Goal: Transaction & Acquisition: Book appointment/travel/reservation

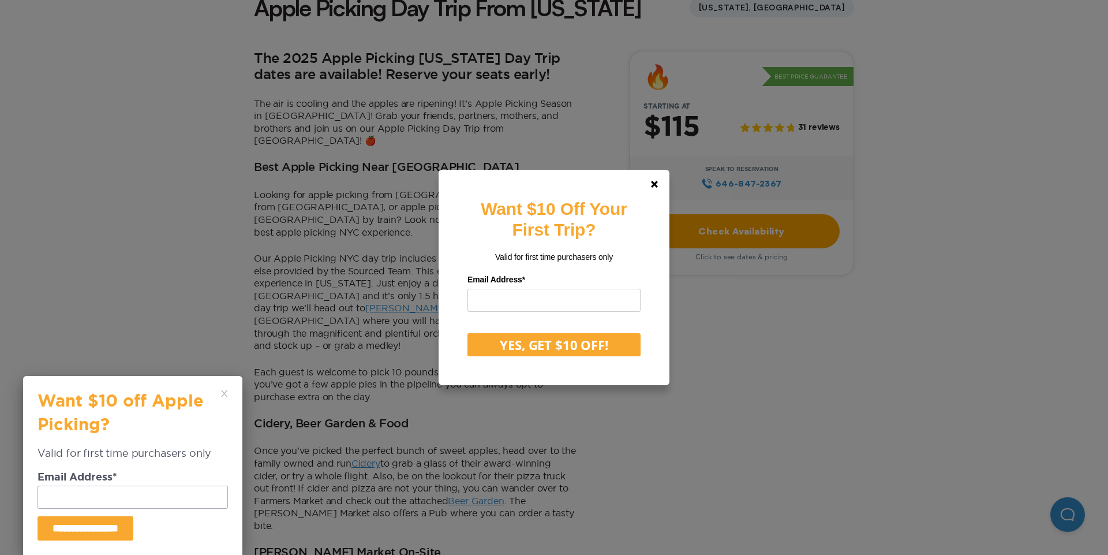
scroll to position [334, 0]
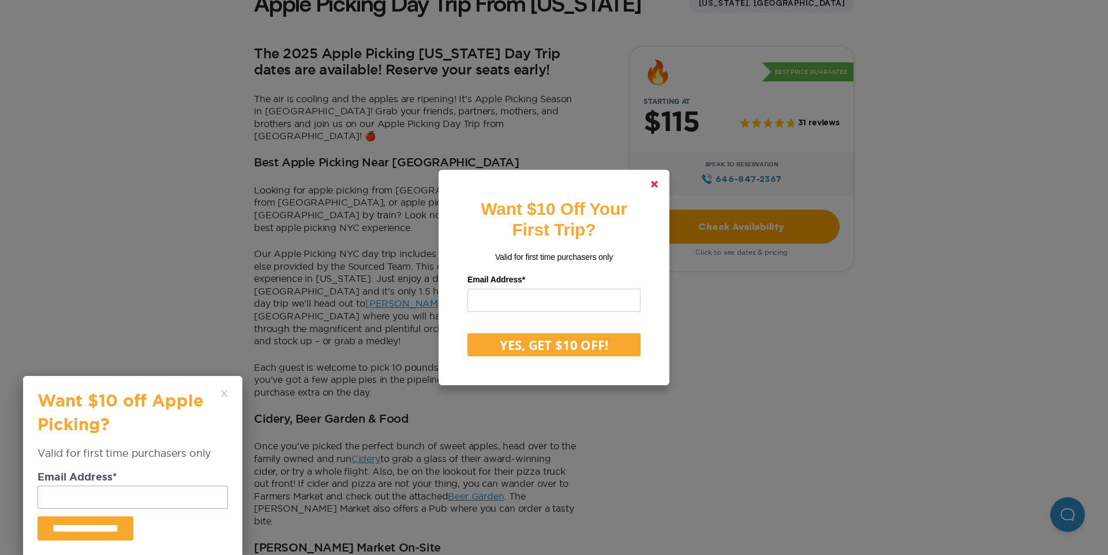
click at [650, 187] on link at bounding box center [654, 184] width 28 height 28
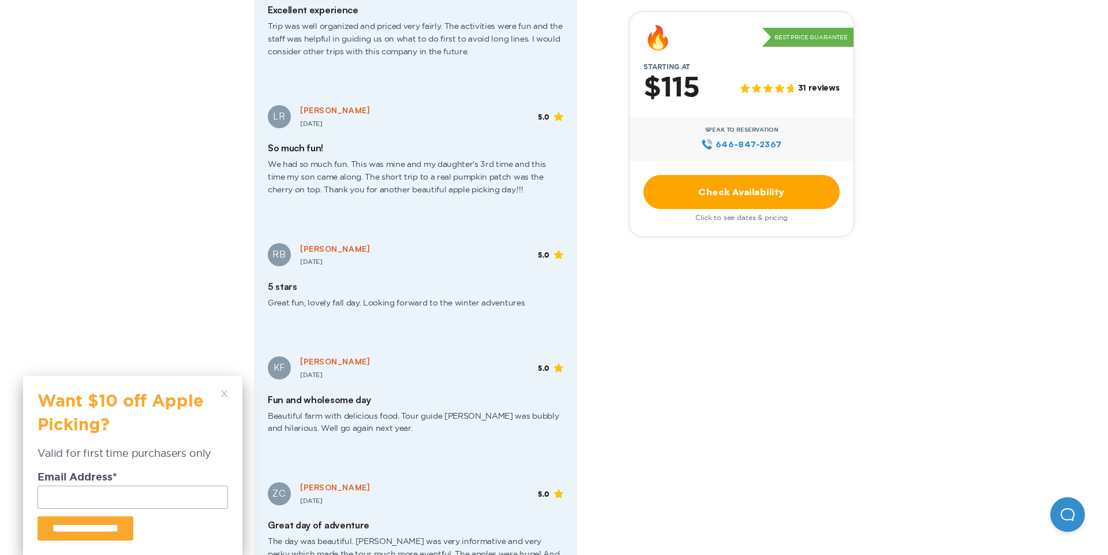
scroll to position [1827, 0]
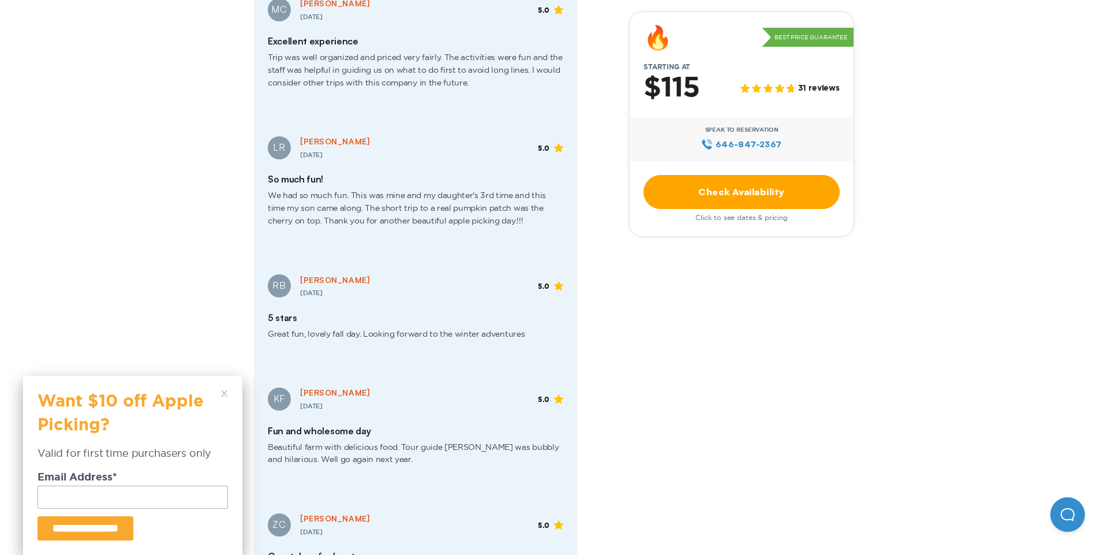
click at [1091, 288] on div "Apple Picking Day Trip From New York New York, NY The 2025 Apple Picking New Yo…" at bounding box center [554, 211] width 1108 height 3815
drag, startPoint x: 1107, startPoint y: 84, endPoint x: 1089, endPoint y: 299, distance: 215.4
click at [1089, 299] on div "Apple Picking Day Trip From New York New York, NY The 2025 Apple Picking New Yo…" at bounding box center [554, 211] width 1108 height 3815
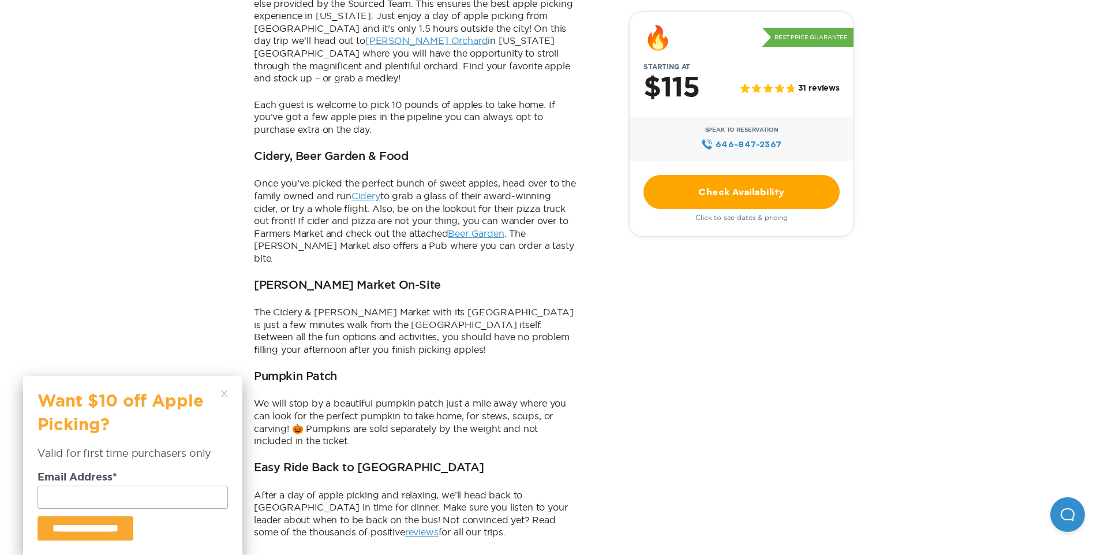
scroll to position [0, 0]
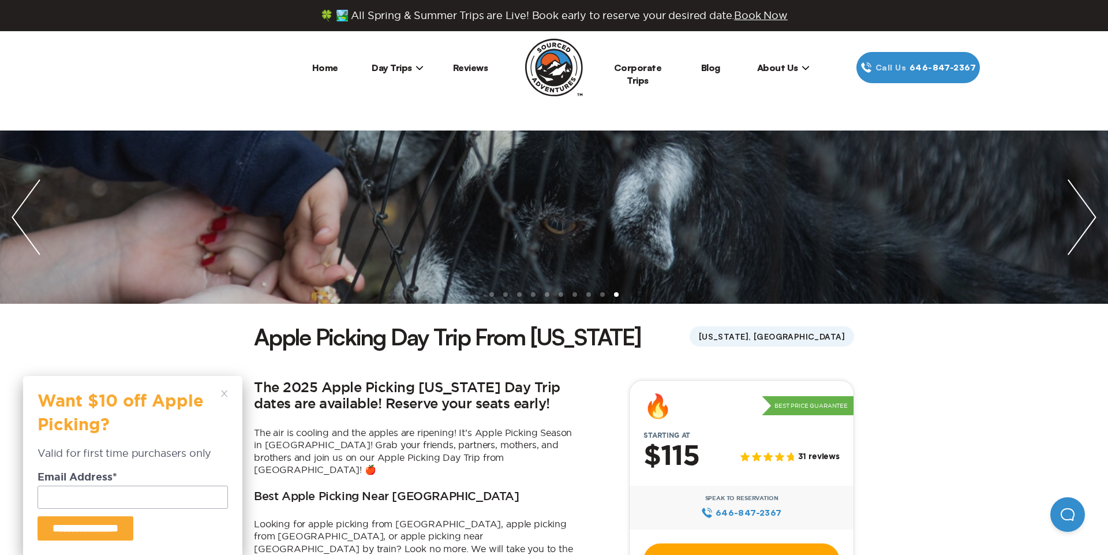
click at [396, 68] on span "Day Trips" at bounding box center [398, 68] width 52 height 12
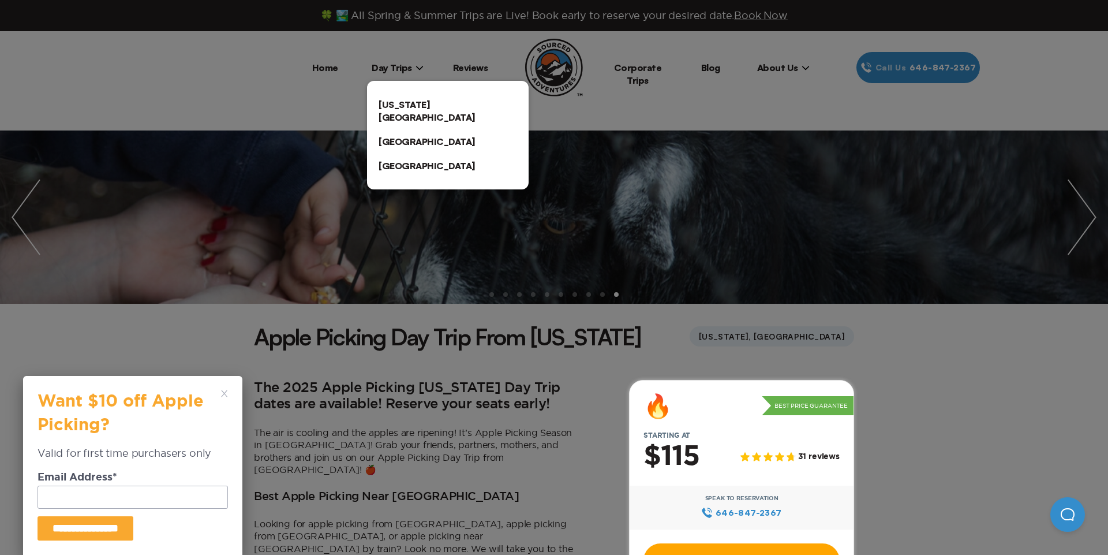
click at [407, 101] on link "[US_STATE][GEOGRAPHIC_DATA]" at bounding box center [448, 110] width 162 height 37
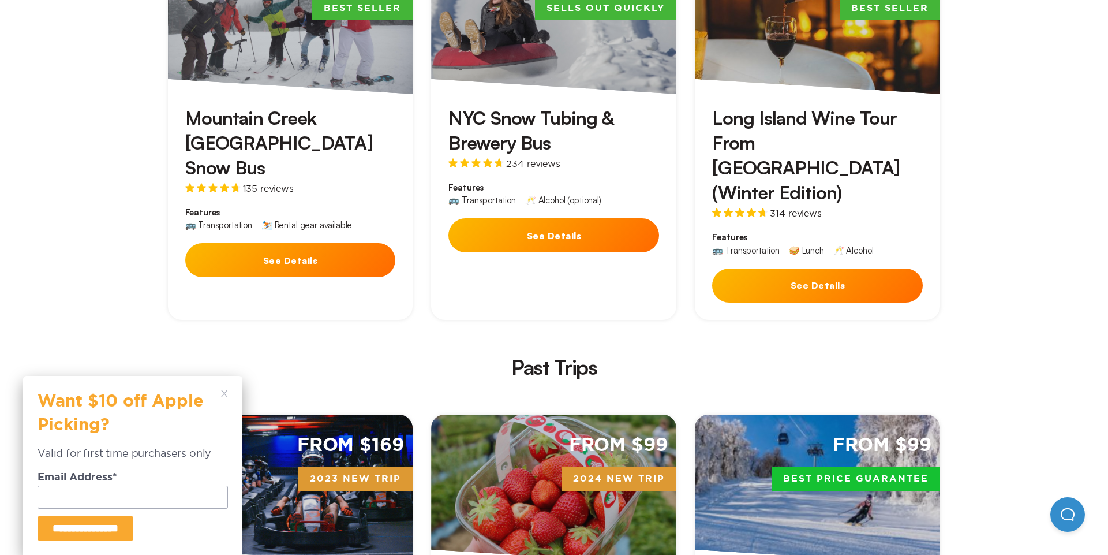
scroll to position [2667, 0]
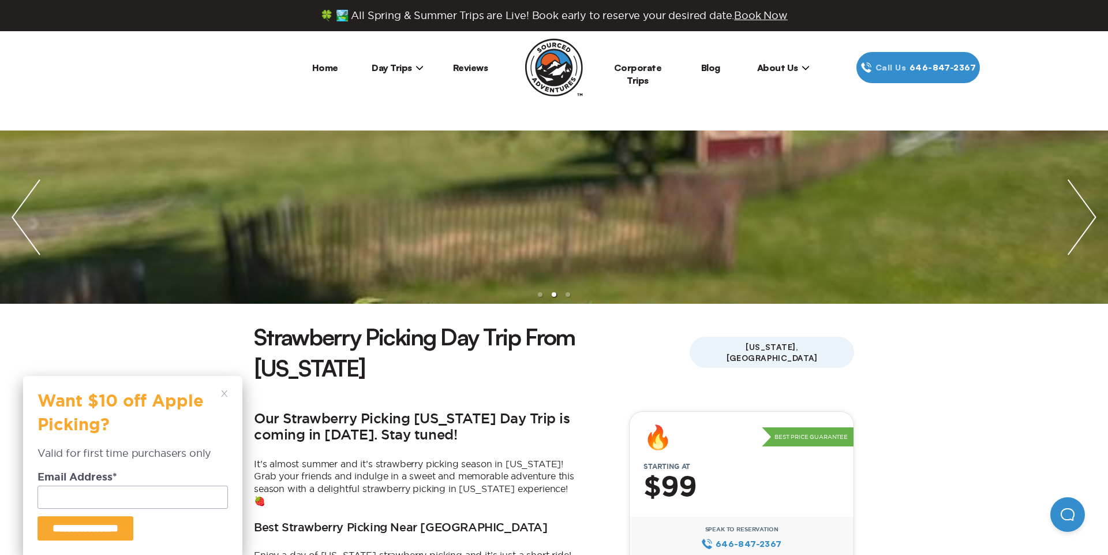
scroll to position [2667, 0]
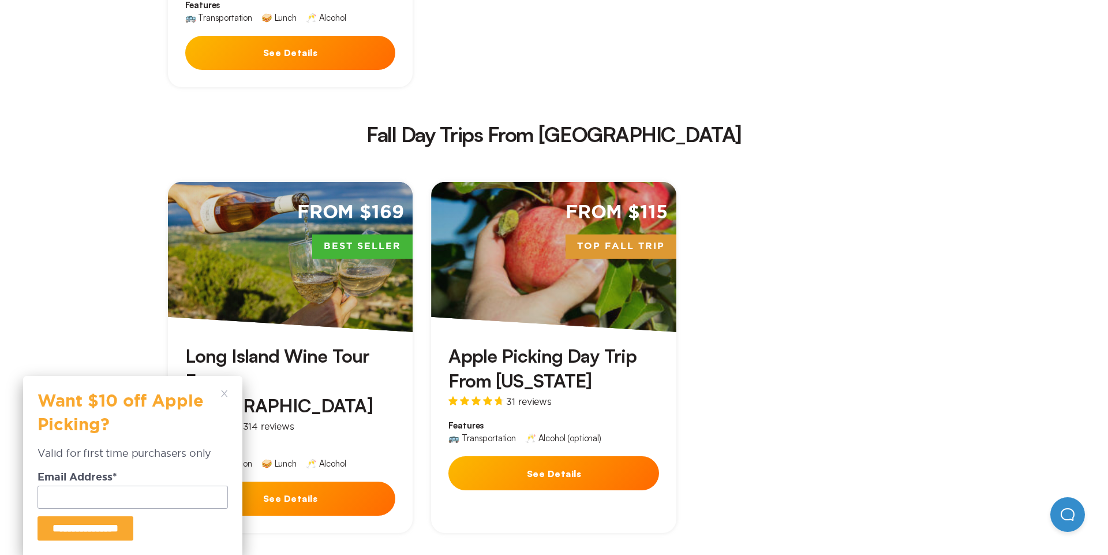
scroll to position [1962, 0]
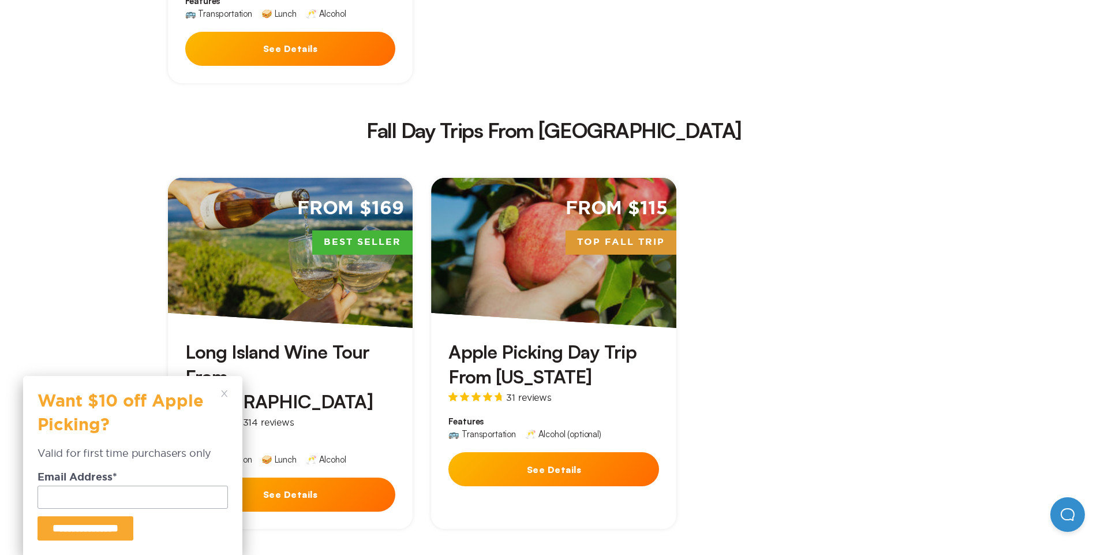
click at [304, 477] on button "See Details" at bounding box center [290, 494] width 211 height 34
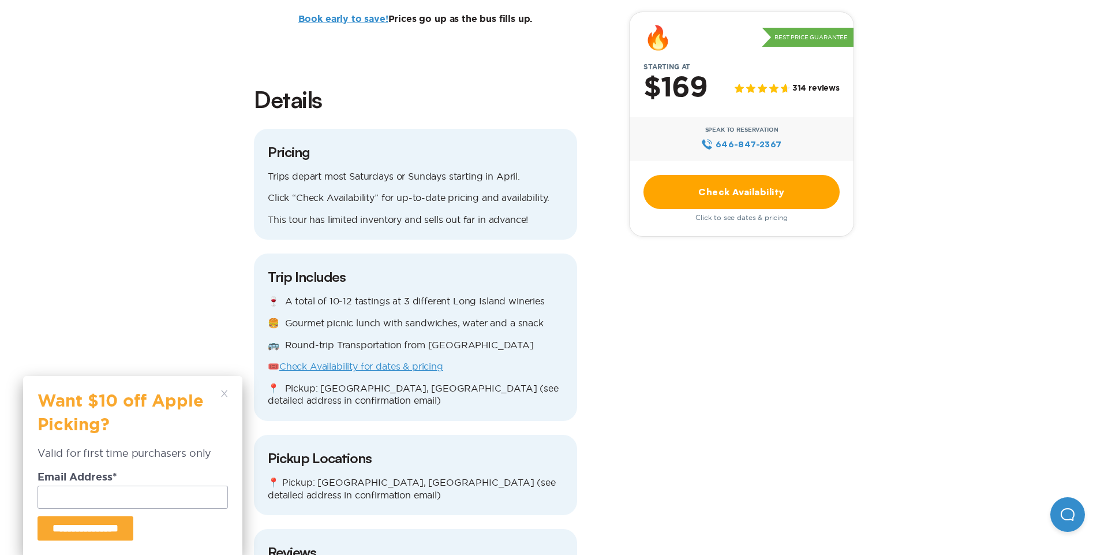
scroll to position [990, 0]
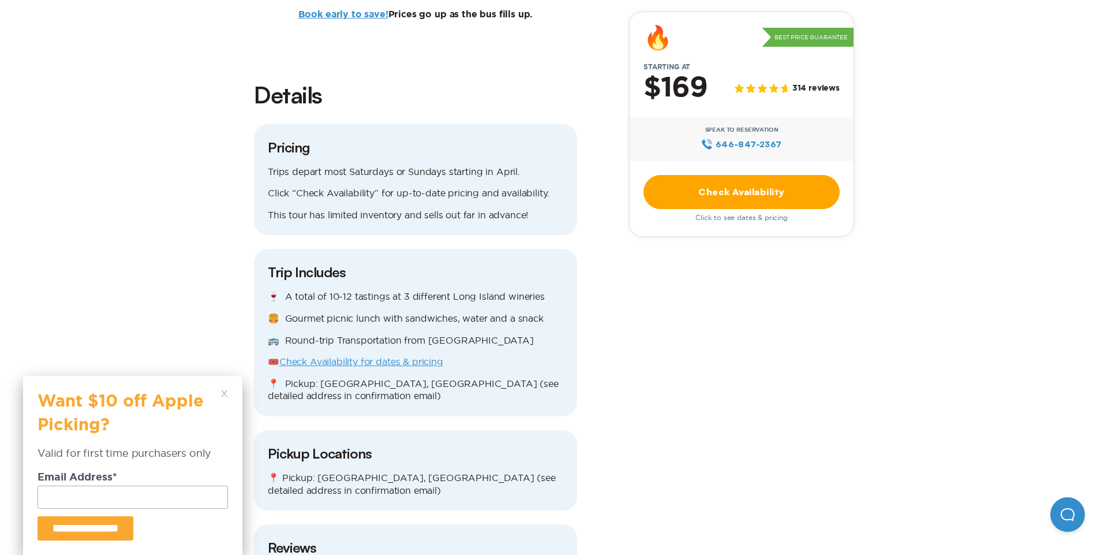
click at [769, 200] on link "Check Availability" at bounding box center [741, 192] width 196 height 34
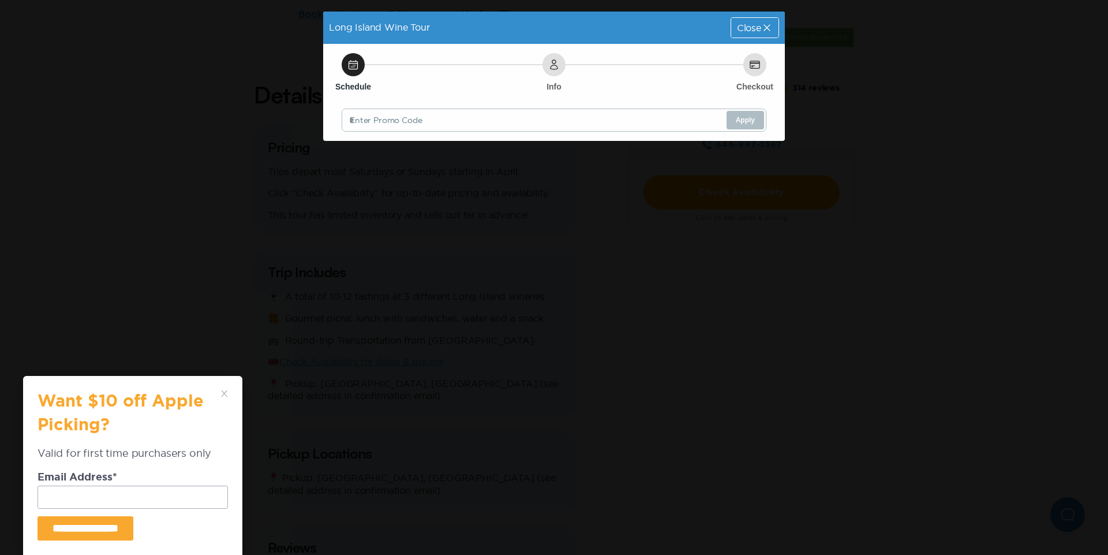
scroll to position [0, 0]
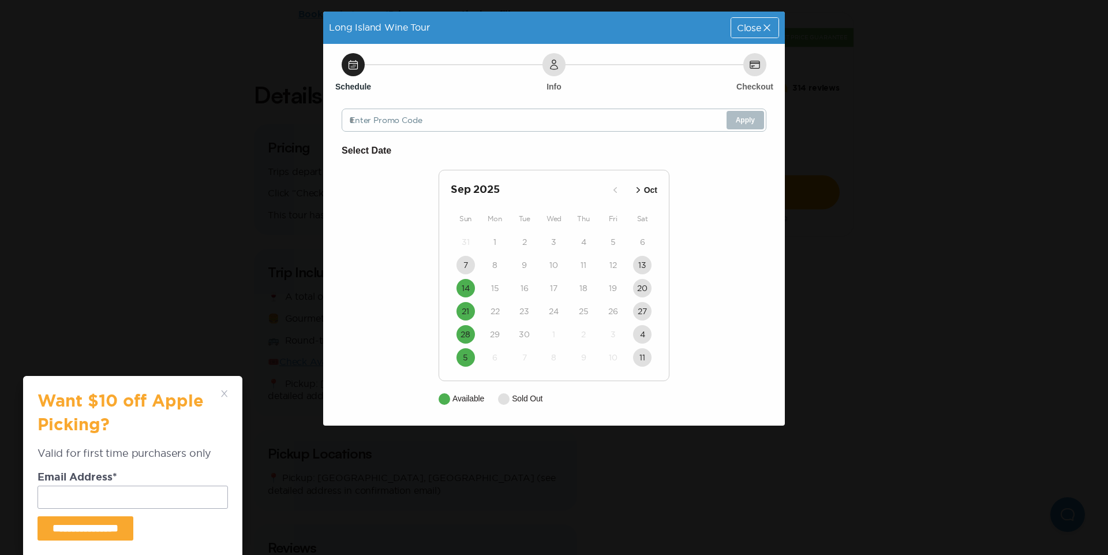
click at [635, 191] on icon "button" at bounding box center [638, 190] width 12 height 12
click at [759, 35] on div "Close" at bounding box center [754, 28] width 47 height 20
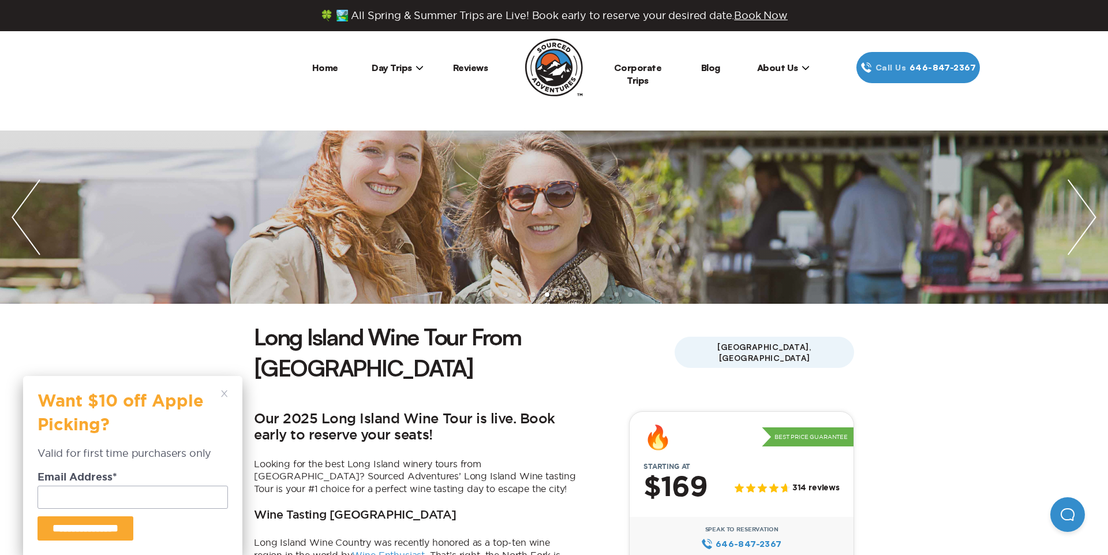
scroll to position [990, 0]
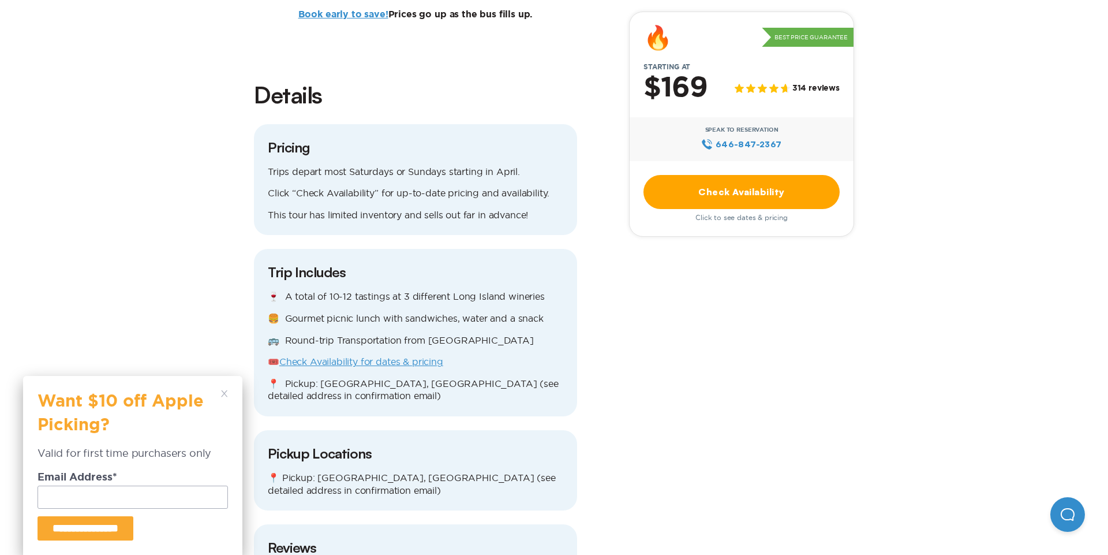
scroll to position [1962, 0]
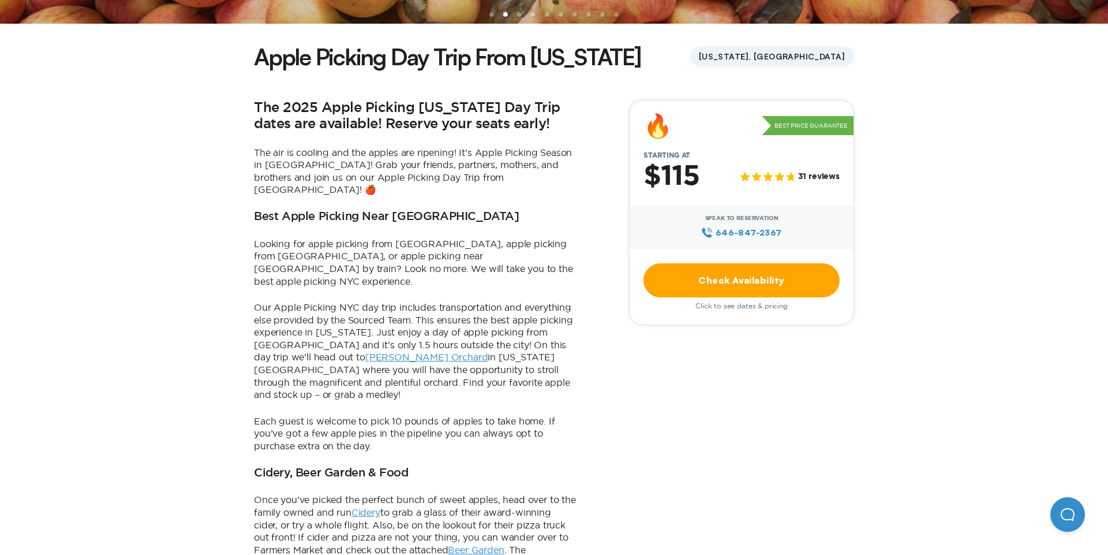
click at [763, 269] on link "Check Availability" at bounding box center [741, 280] width 196 height 34
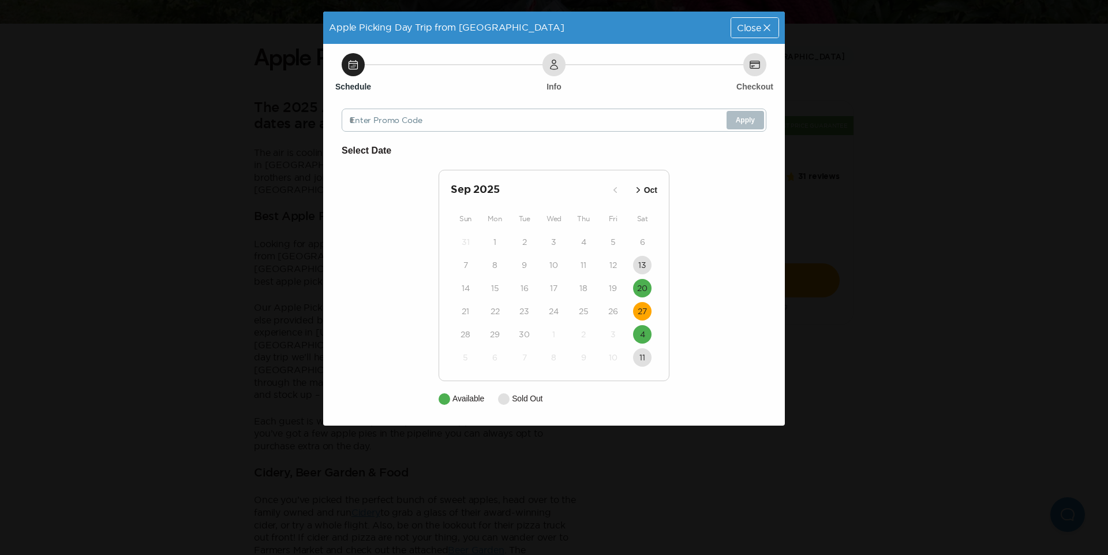
click at [641, 310] on time "27" at bounding box center [642, 311] width 9 height 12
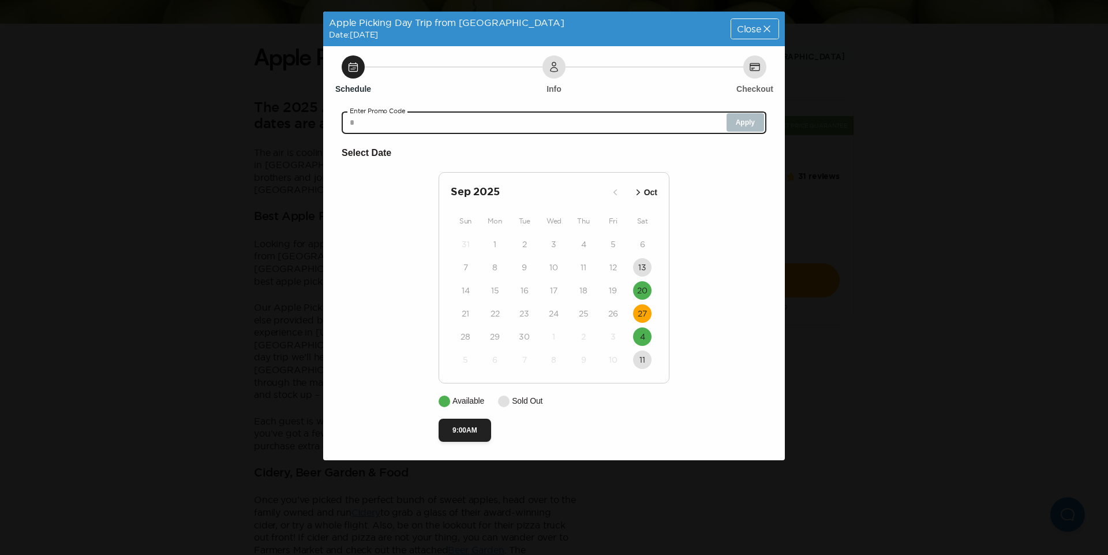
click at [467, 120] on input "text" at bounding box center [554, 122] width 425 height 23
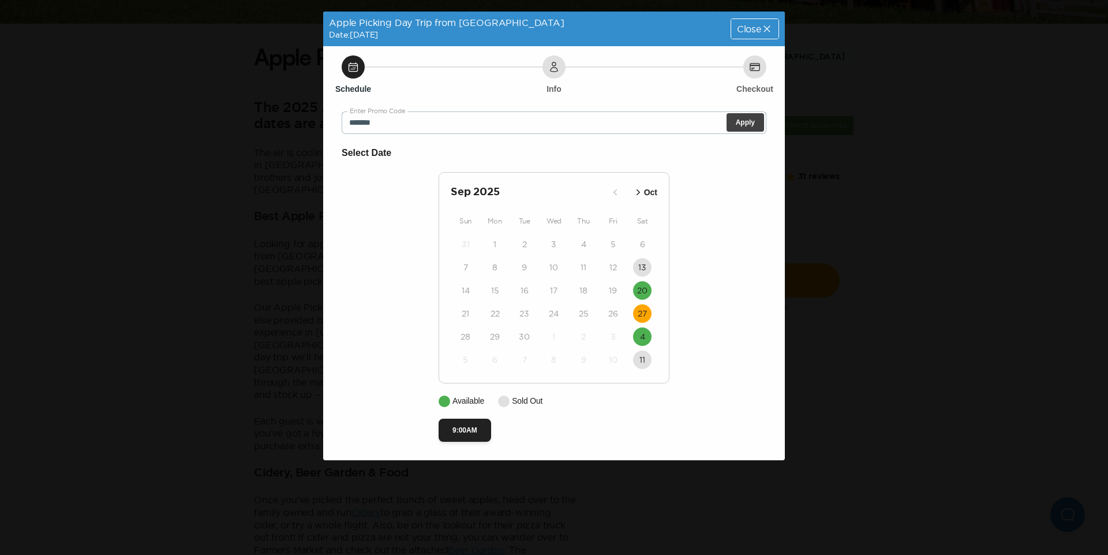
click at [748, 119] on button "Apply" at bounding box center [745, 122] width 38 height 18
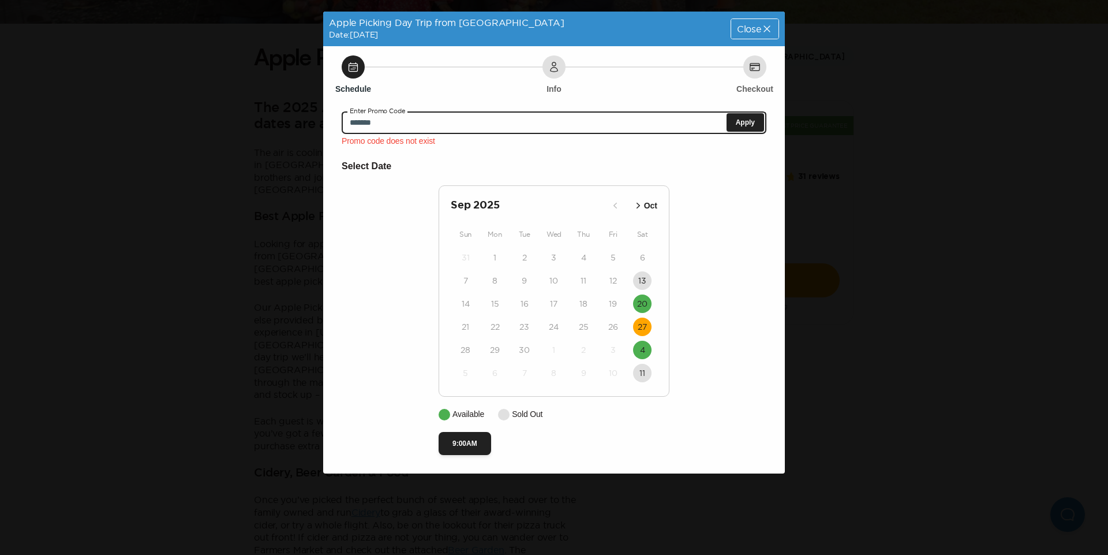
click at [413, 119] on input "*******" at bounding box center [554, 122] width 425 height 23
type input "*"
type input "*******"
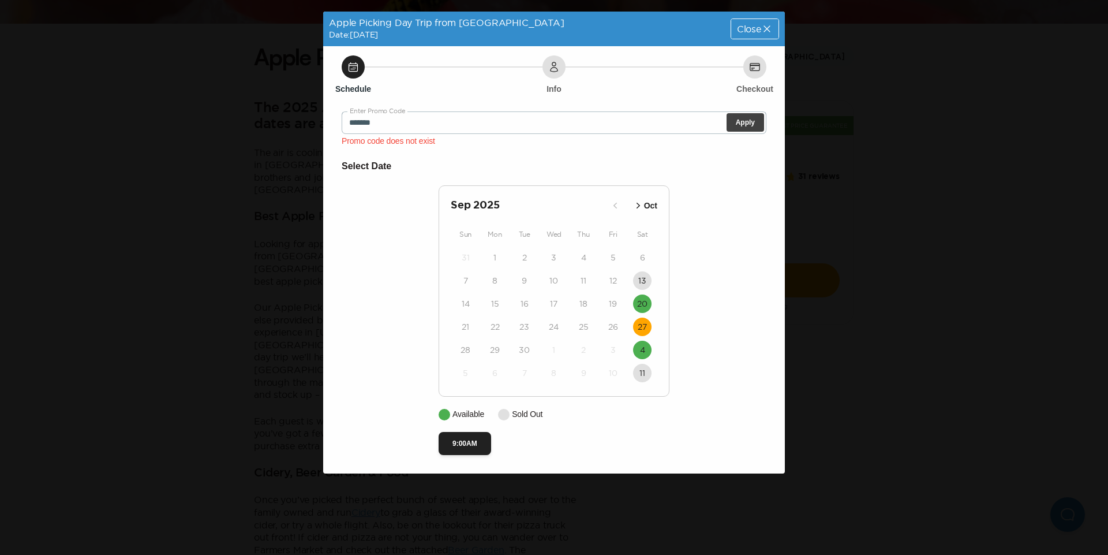
click at [754, 126] on button "Apply" at bounding box center [745, 122] width 38 height 18
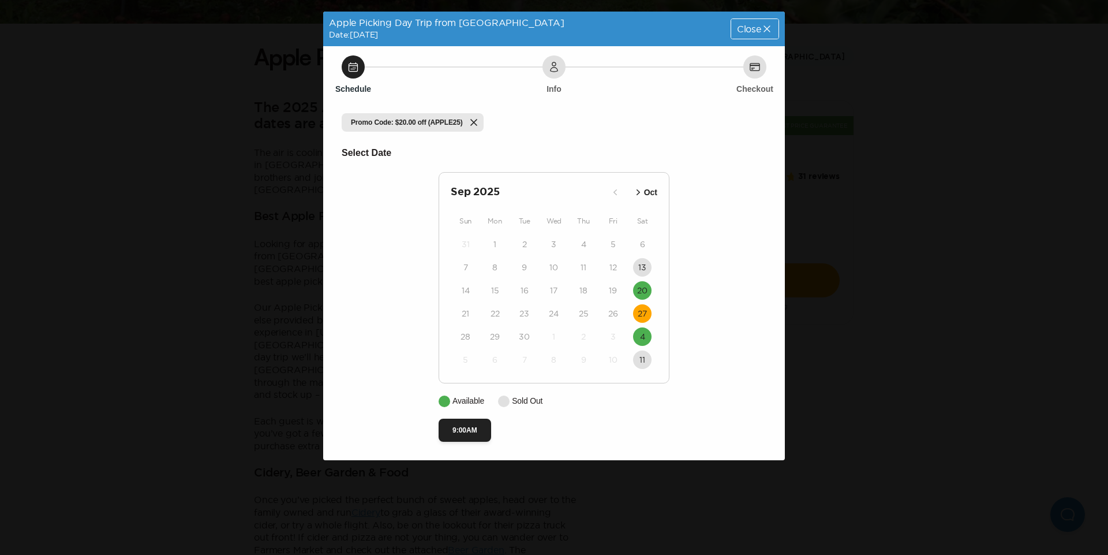
click at [642, 311] on time "27" at bounding box center [642, 314] width 9 height 12
click at [641, 313] on time "27" at bounding box center [642, 314] width 9 height 12
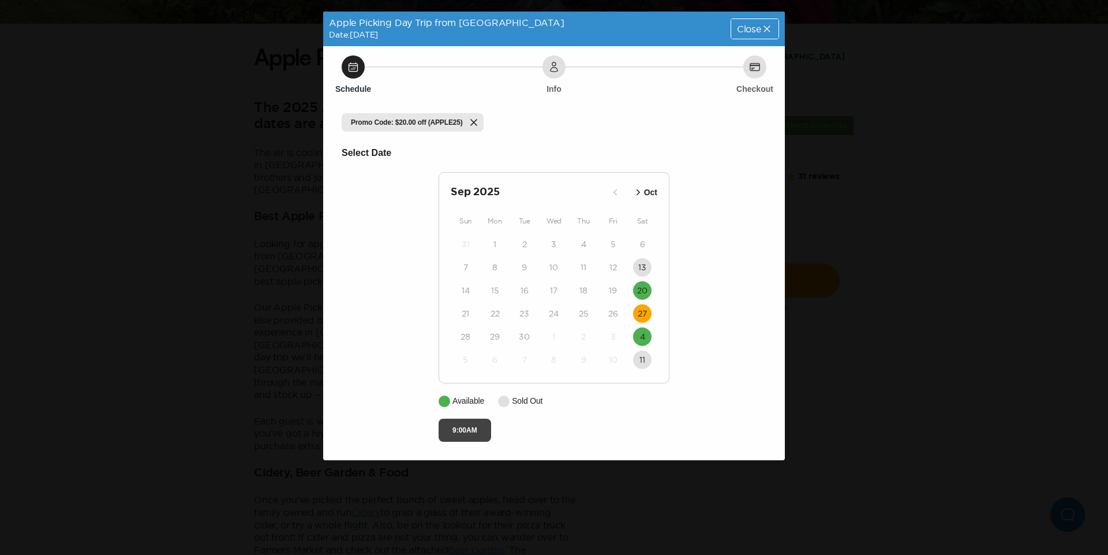
click at [464, 430] on button "9:00AM" at bounding box center [465, 429] width 53 height 23
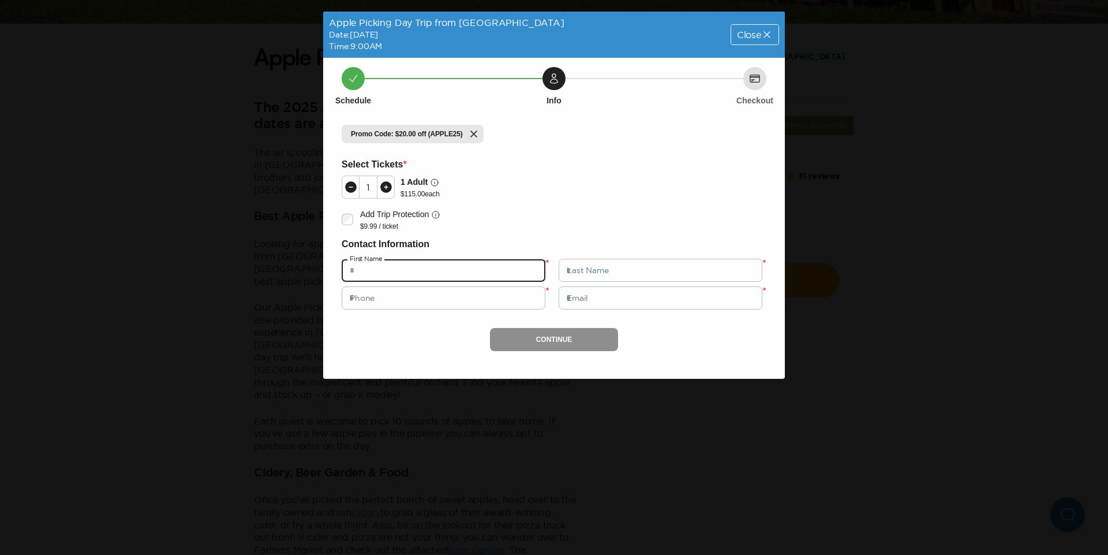
click at [451, 278] on input "text" at bounding box center [444, 270] width 204 height 23
type input "******"
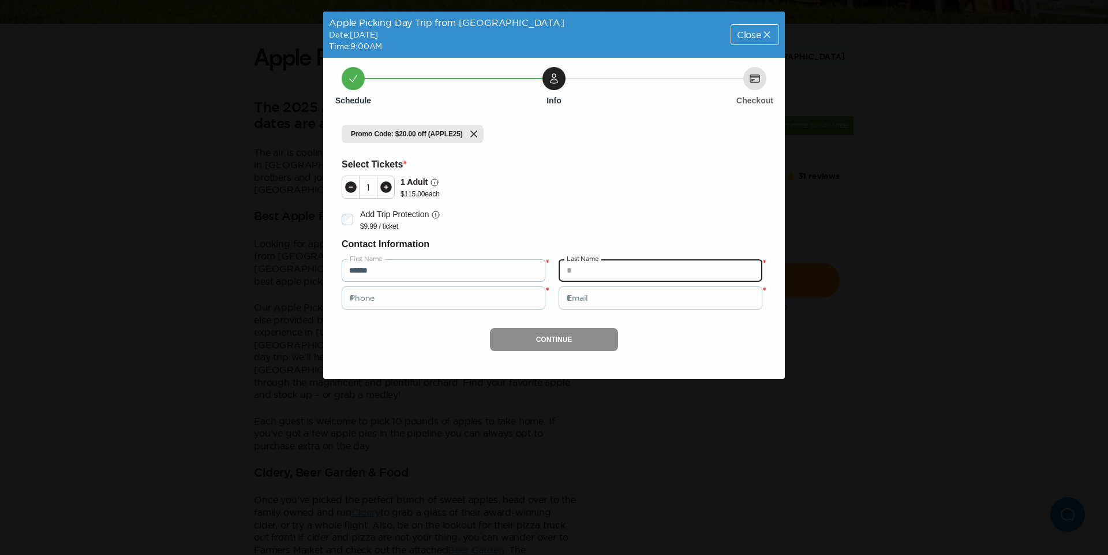
click at [572, 270] on input "text" at bounding box center [661, 270] width 204 height 23
type input "**********"
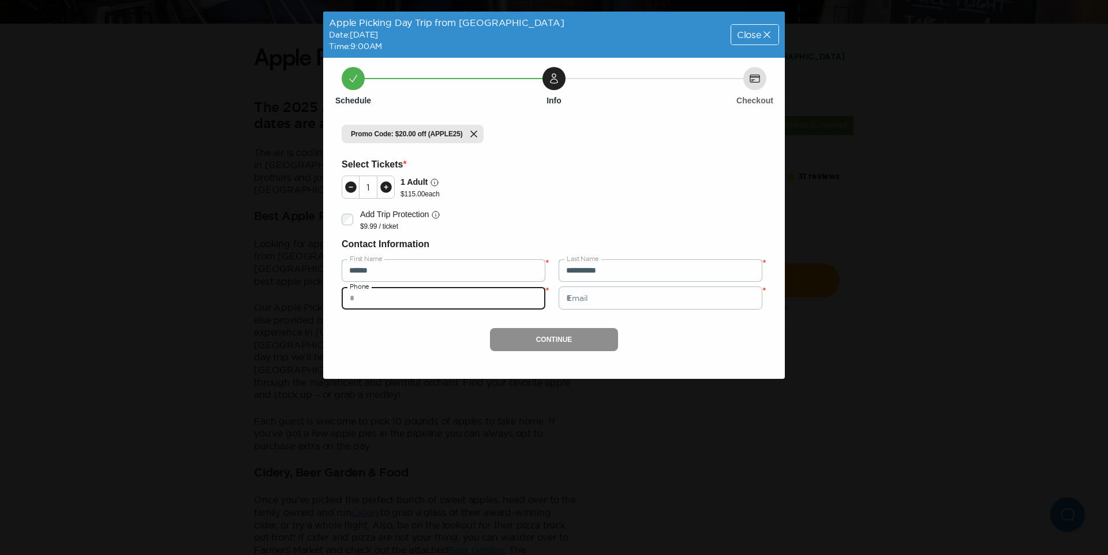
click at [515, 298] on input "tel" at bounding box center [444, 297] width 204 height 23
type input "*********"
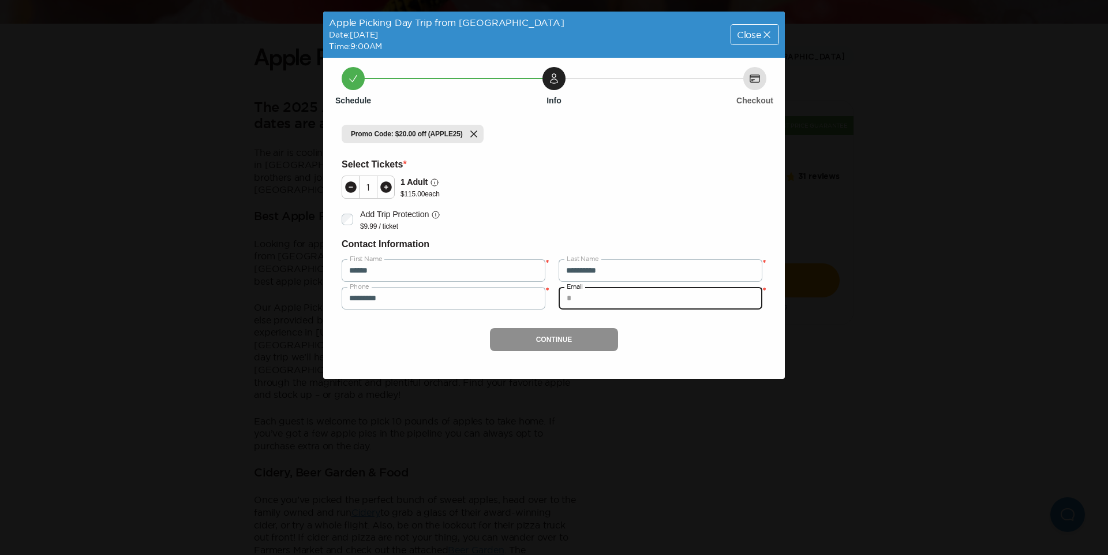
click at [643, 301] on input "email" at bounding box center [661, 297] width 204 height 23
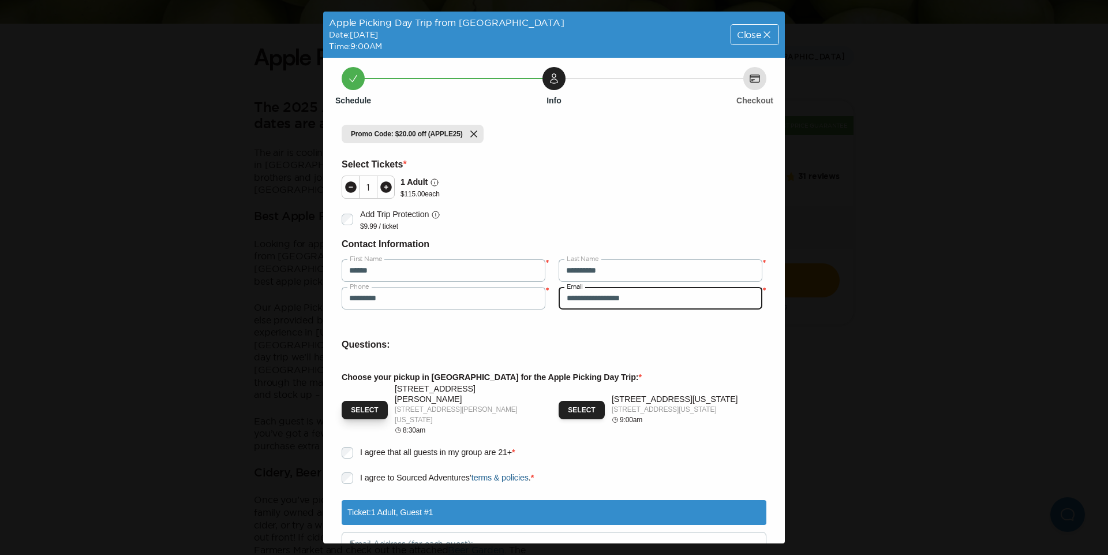
type input "**********"
click at [364, 403] on button "Select" at bounding box center [365, 409] width 46 height 18
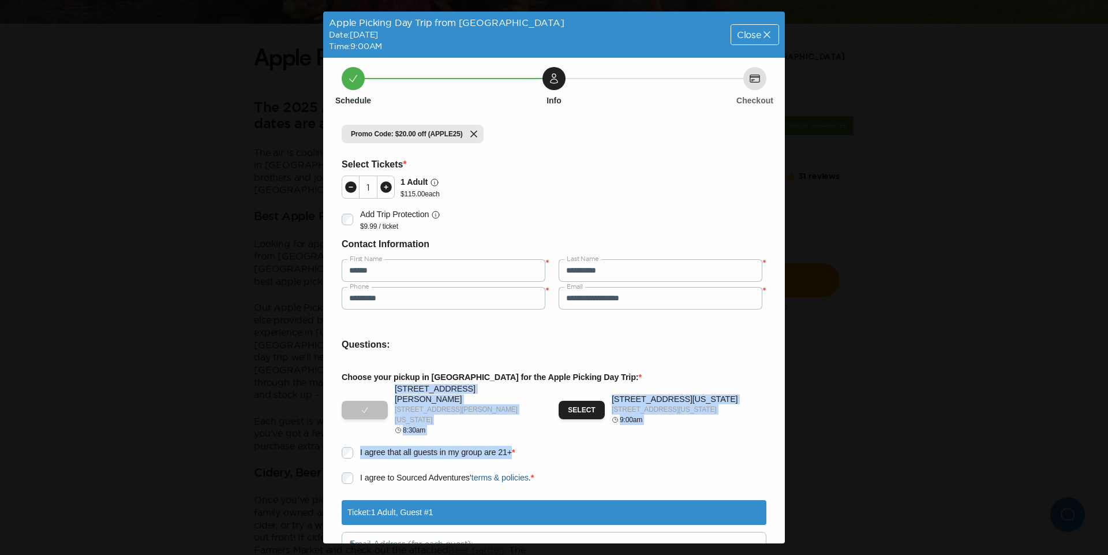
drag, startPoint x: 778, startPoint y: 373, endPoint x: 780, endPoint y: 440, distance: 66.4
click at [780, 440] on div "**********" at bounding box center [554, 277] width 462 height 531
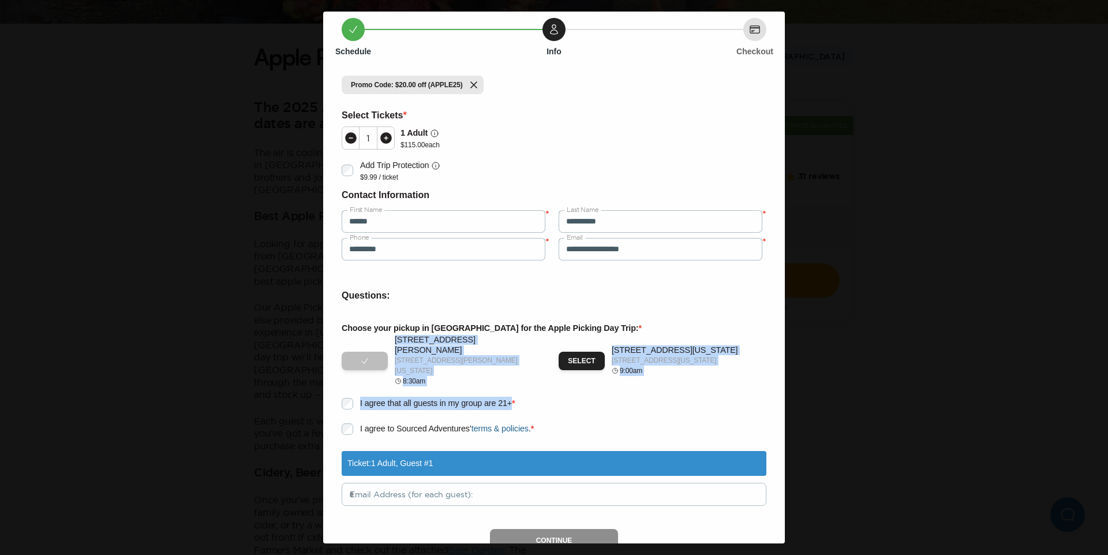
scroll to position [74, 0]
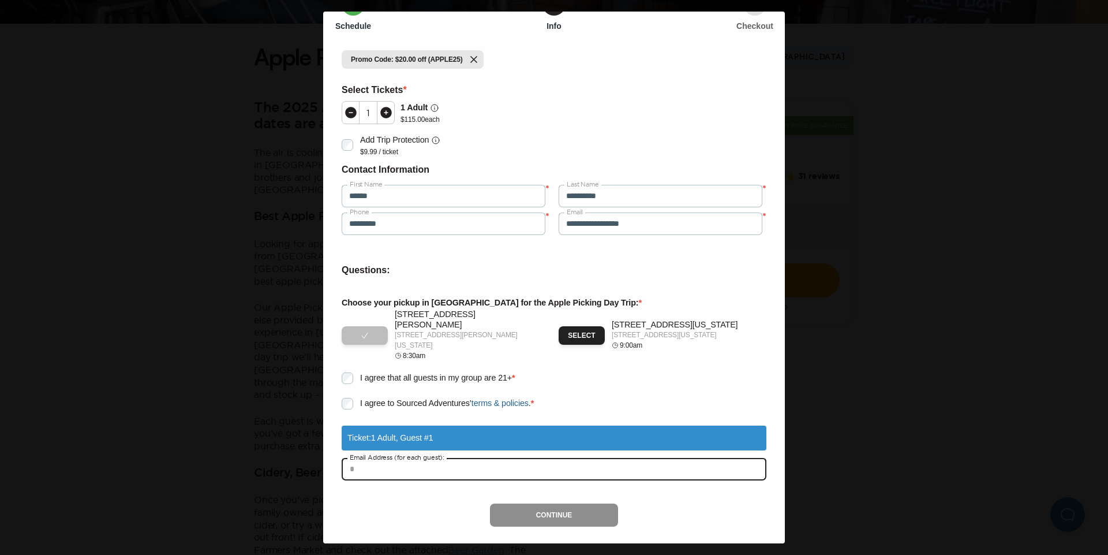
click at [627, 457] on input "text" at bounding box center [554, 468] width 425 height 23
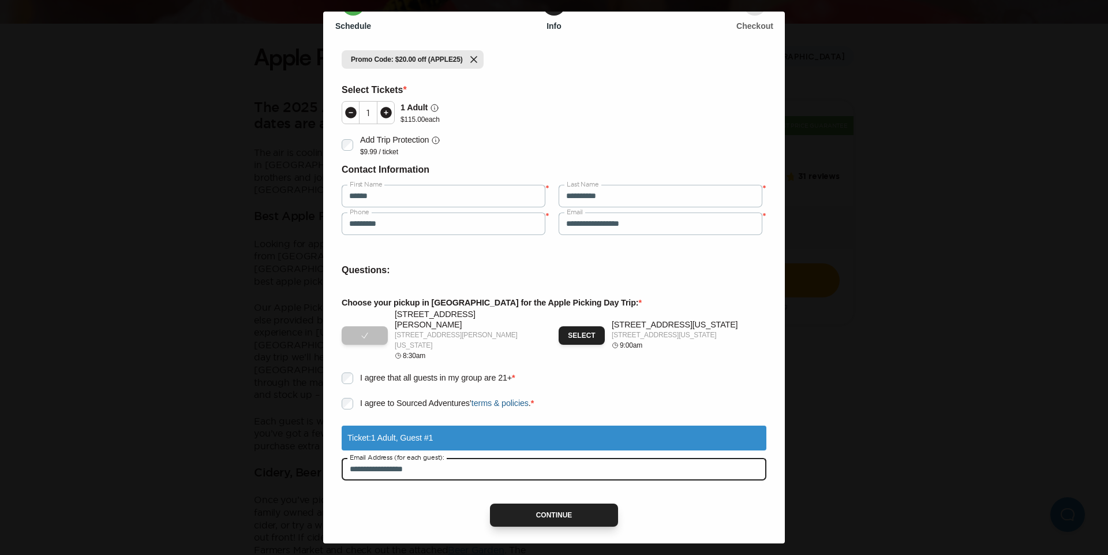
type input "**********"
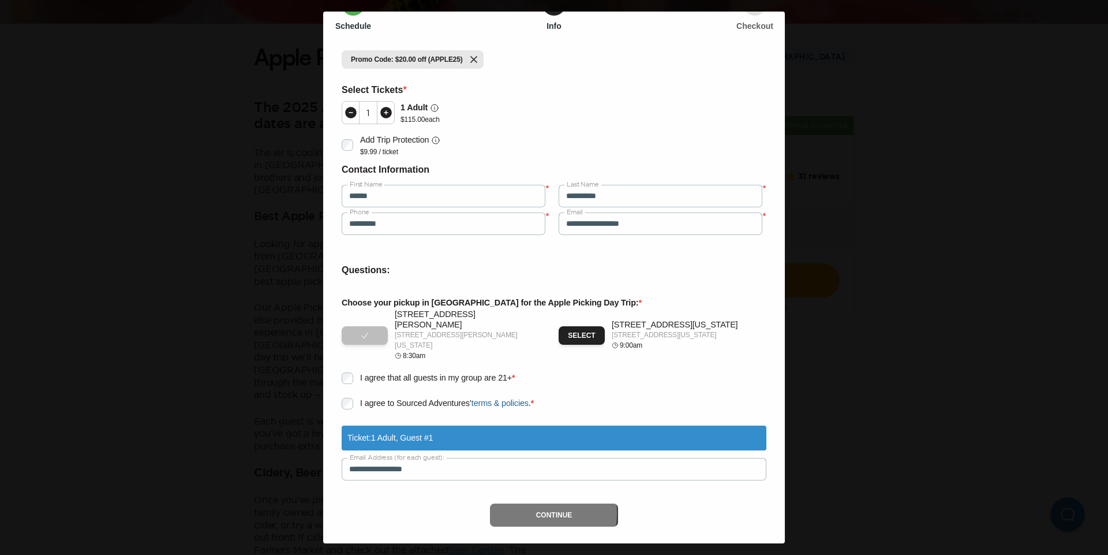
click at [545, 503] on button "Continue" at bounding box center [554, 514] width 129 height 23
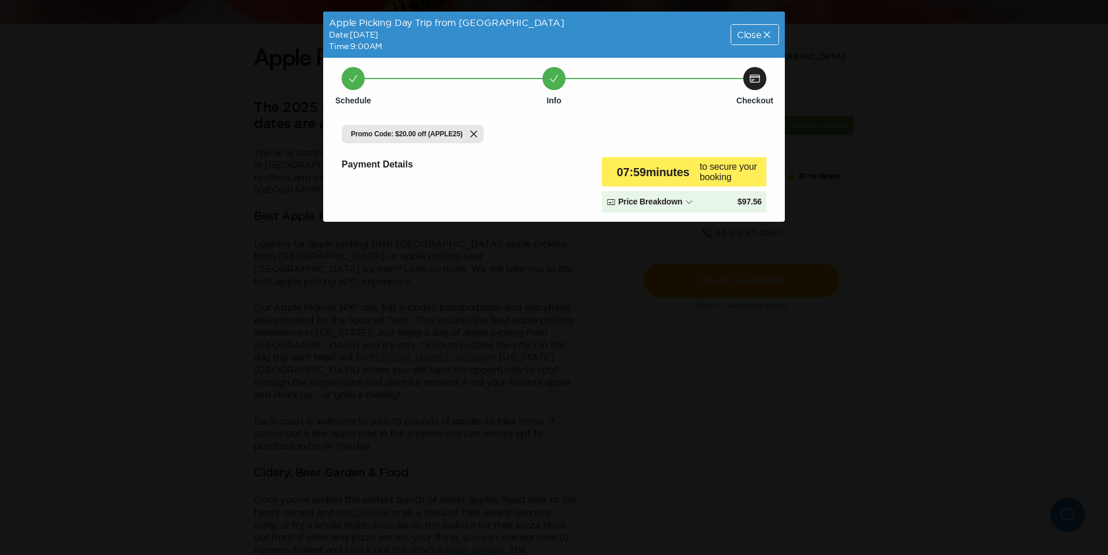
scroll to position [0, 0]
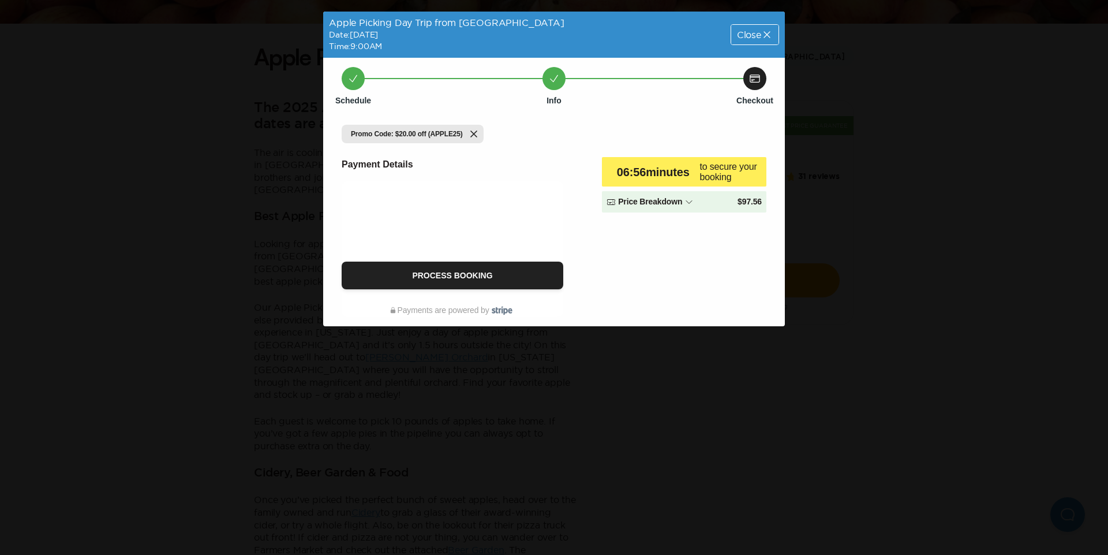
click at [752, 38] on span "Close" at bounding box center [749, 34] width 24 height 9
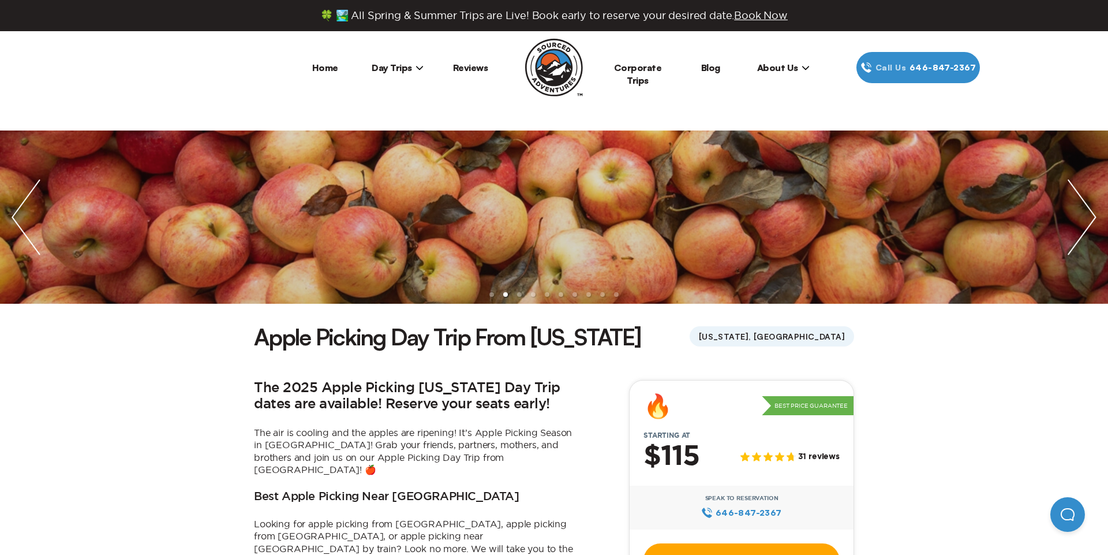
scroll to position [280, 0]
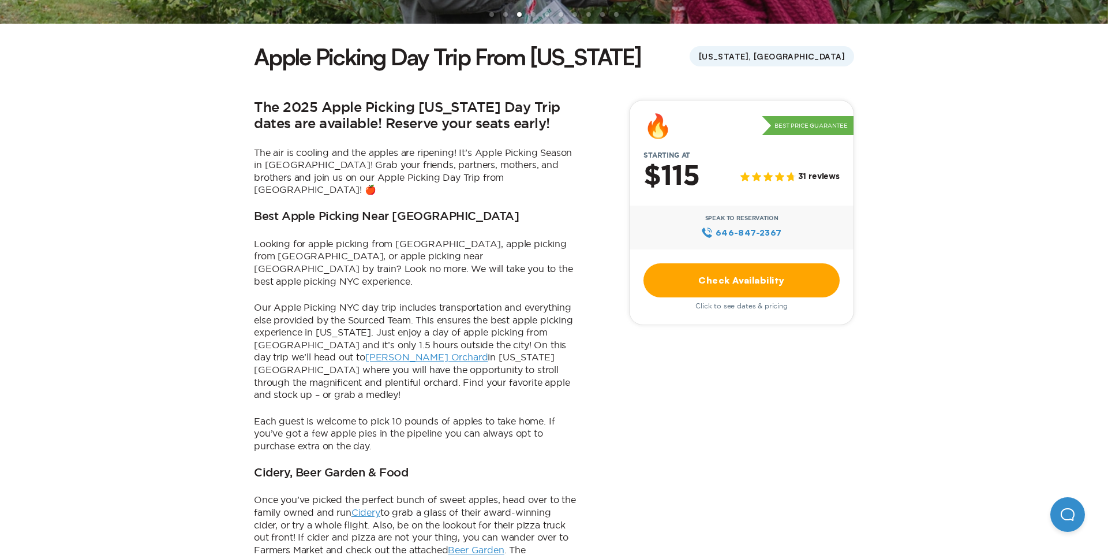
click at [794, 172] on icon at bounding box center [790, 176] width 9 height 9
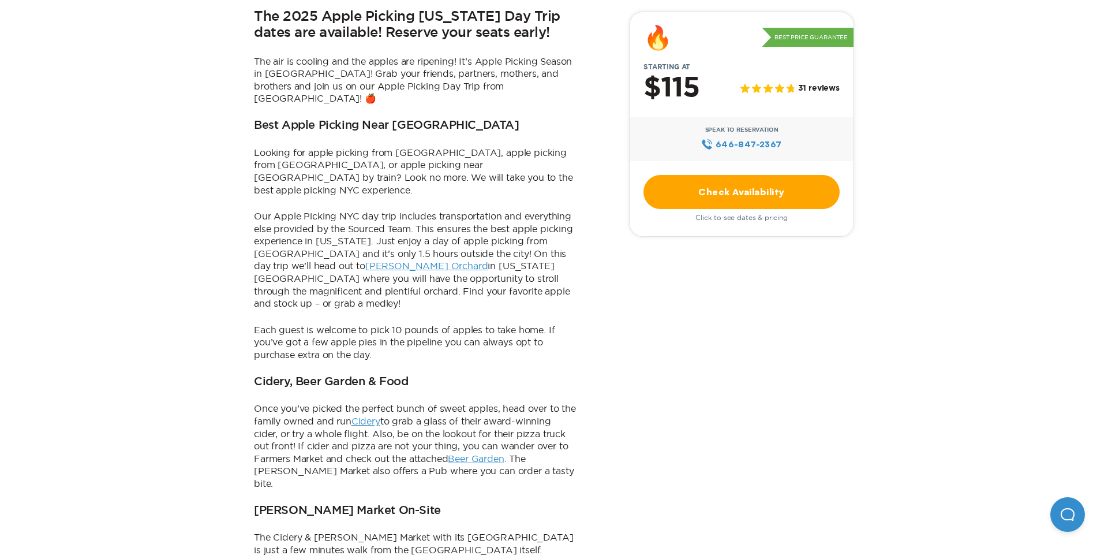
scroll to position [376, 0]
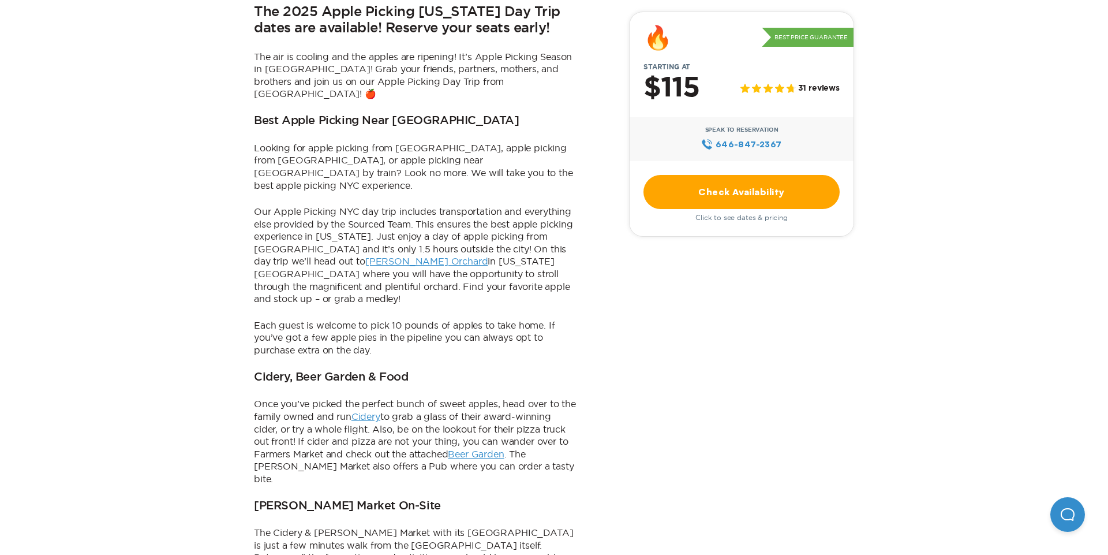
click at [475, 448] on link "Beer Garden" at bounding box center [476, 453] width 56 height 10
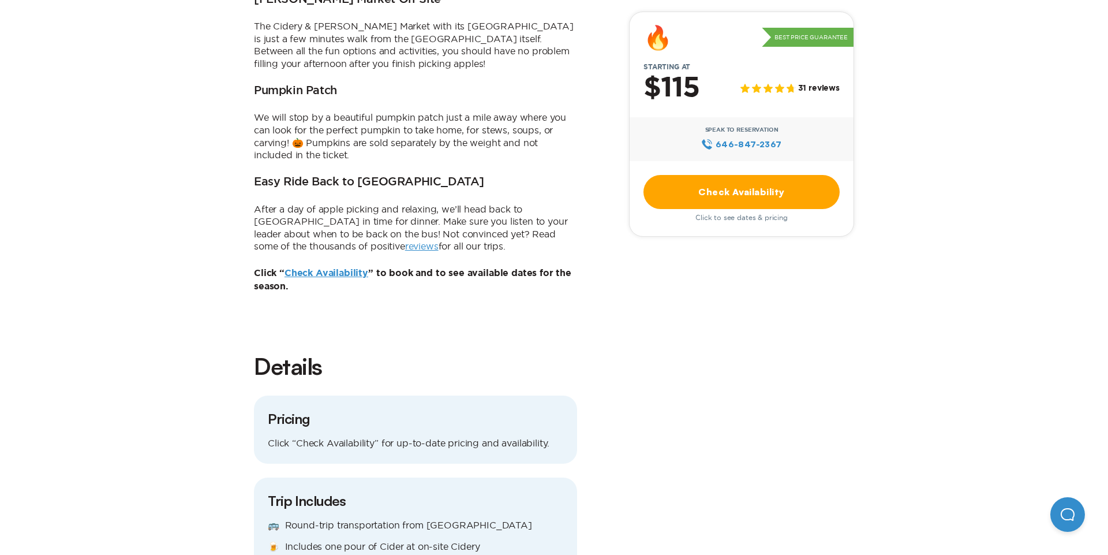
scroll to position [137, 0]
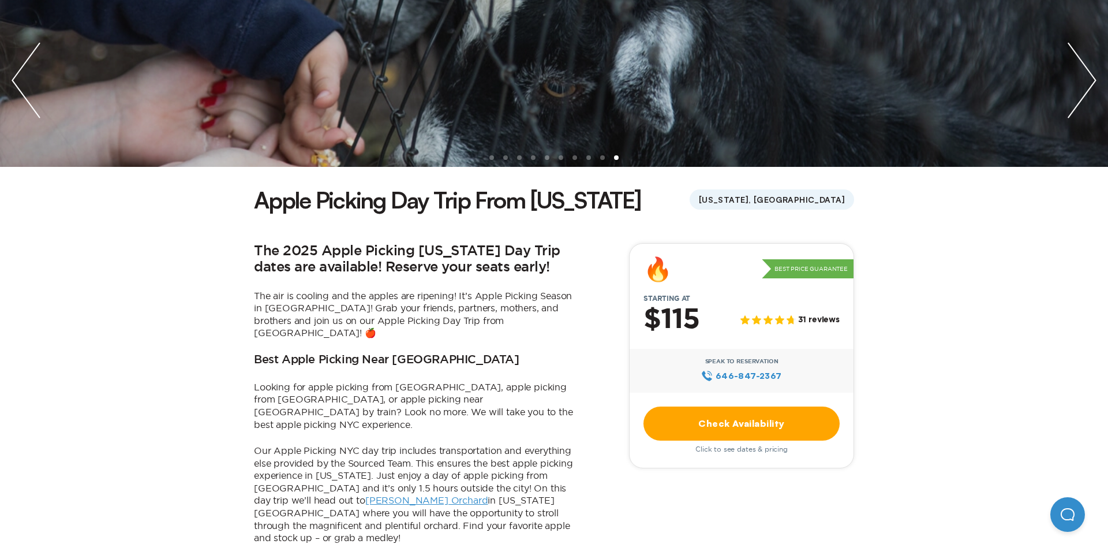
click at [792, 424] on link "Check Availability" at bounding box center [741, 423] width 196 height 34
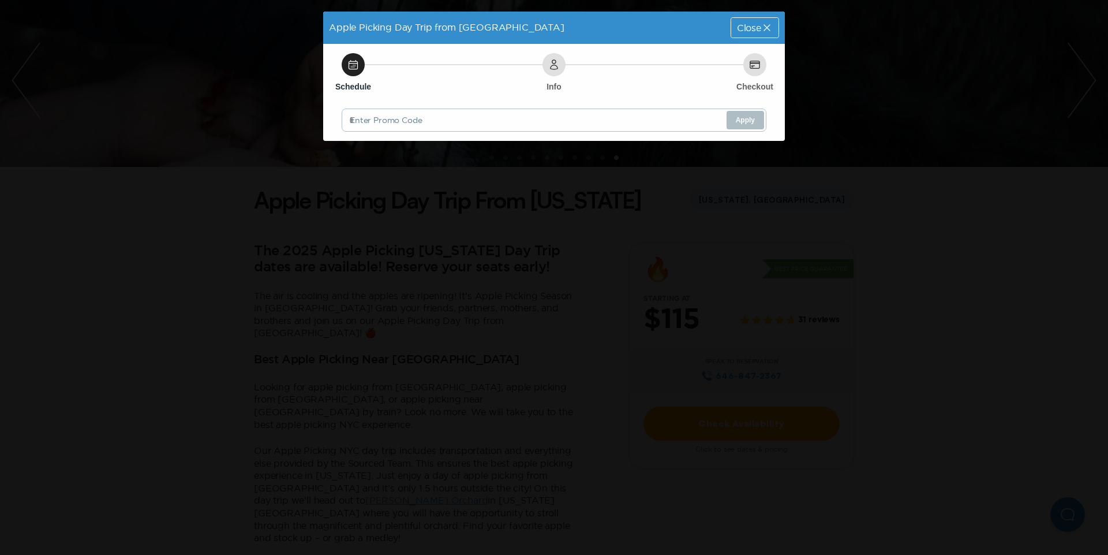
scroll to position [0, 0]
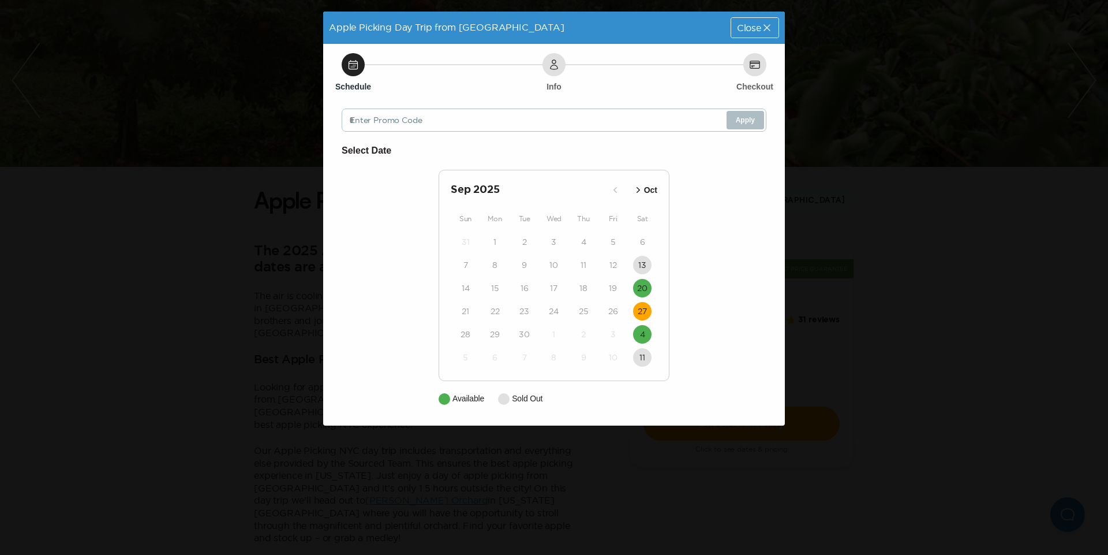
click at [644, 313] on time "27" at bounding box center [642, 311] width 9 height 12
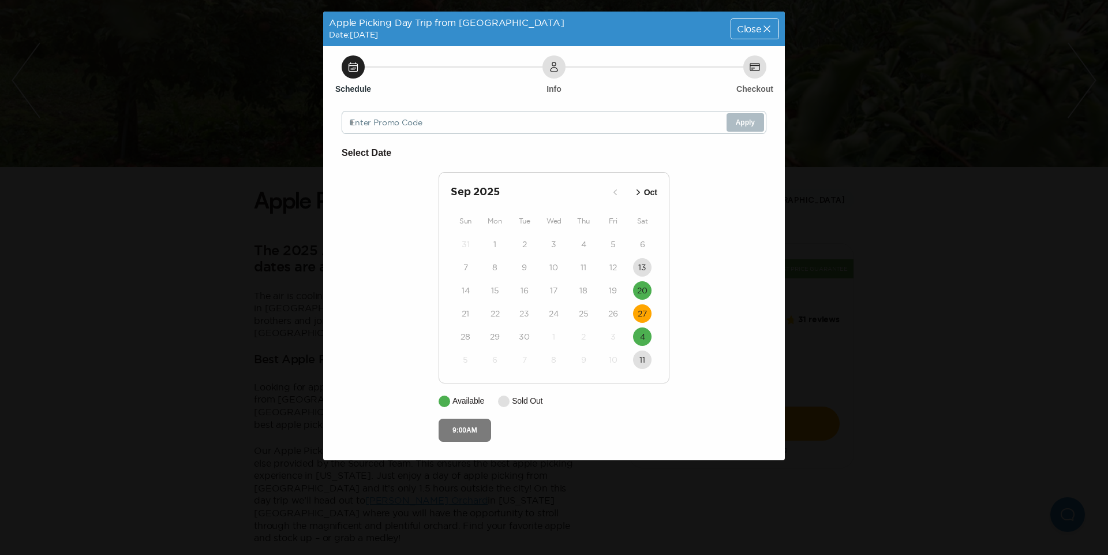
click at [461, 426] on button "9:00AM" at bounding box center [465, 429] width 53 height 23
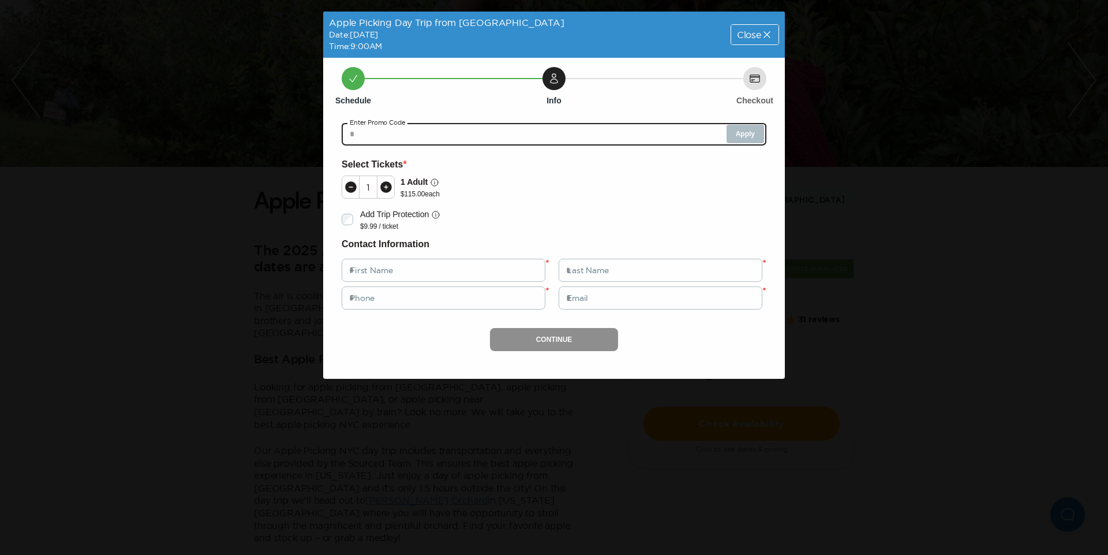
click at [443, 129] on input "text" at bounding box center [554, 133] width 425 height 23
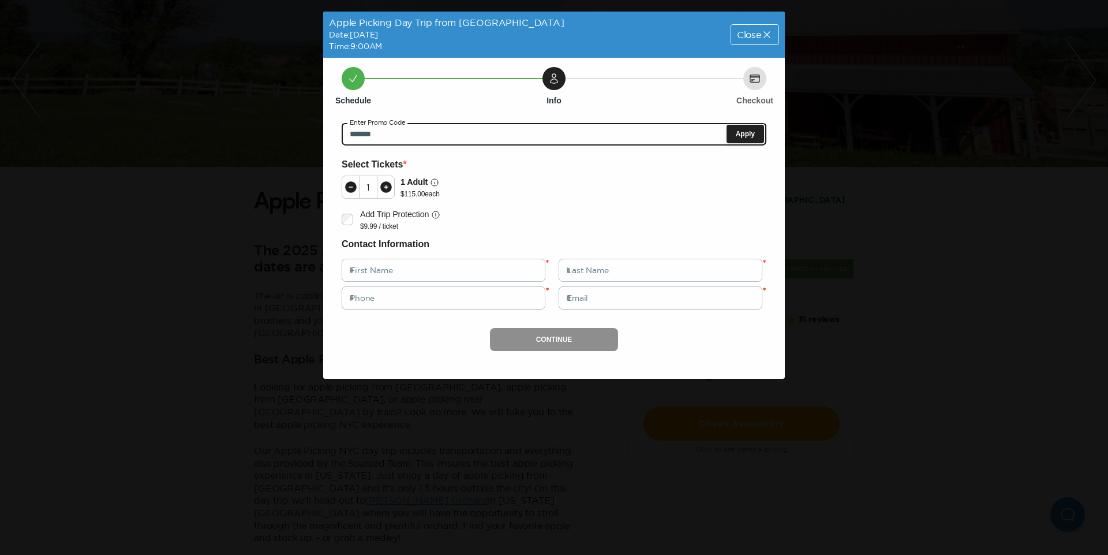
type input "*******"
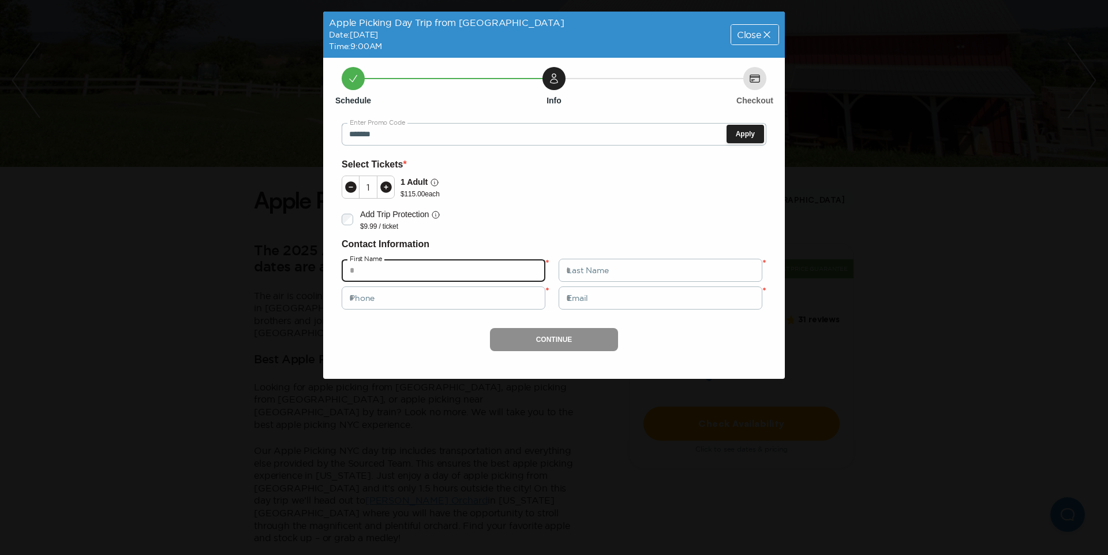
click at [409, 267] on input "text" at bounding box center [444, 270] width 204 height 23
type input "******"
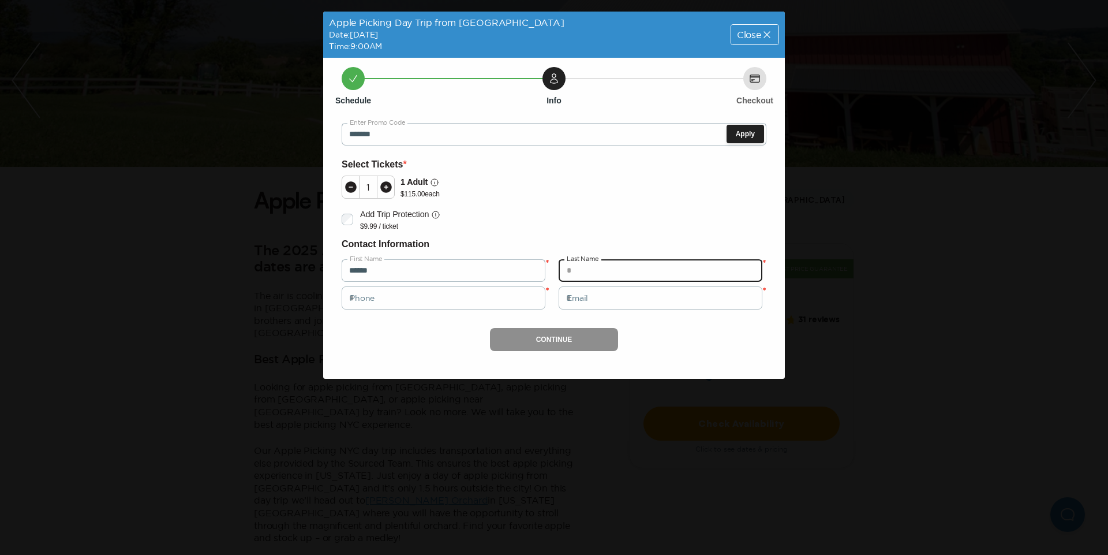
click at [642, 267] on input "text" at bounding box center [661, 270] width 204 height 23
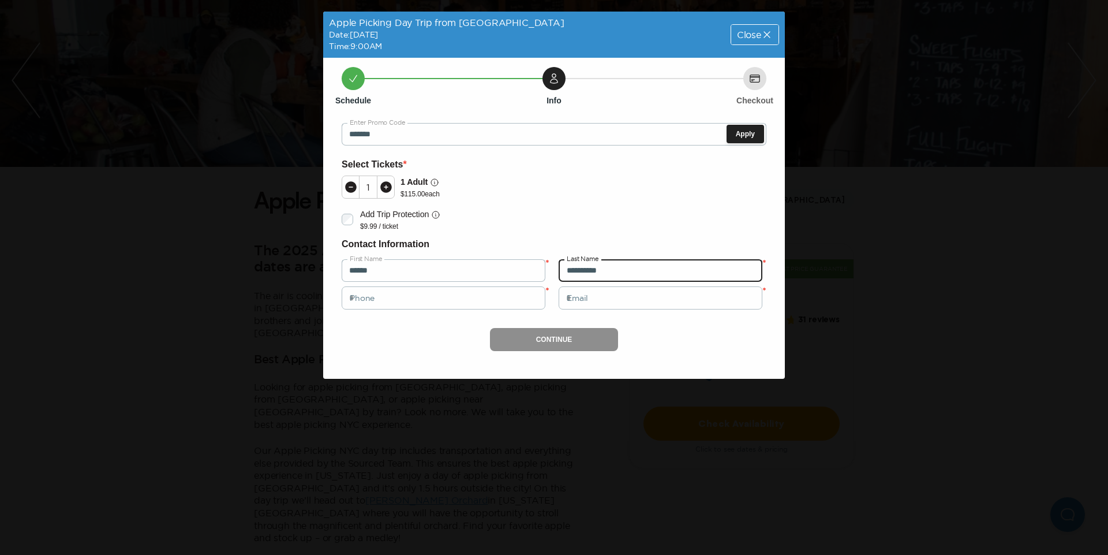
type input "**********"
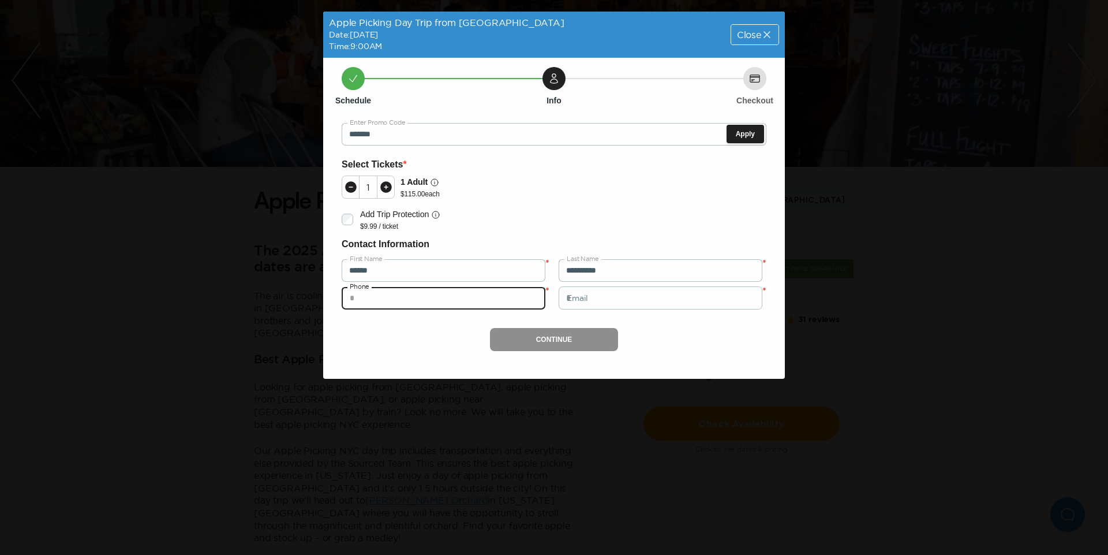
click at [517, 297] on input "tel" at bounding box center [444, 297] width 204 height 23
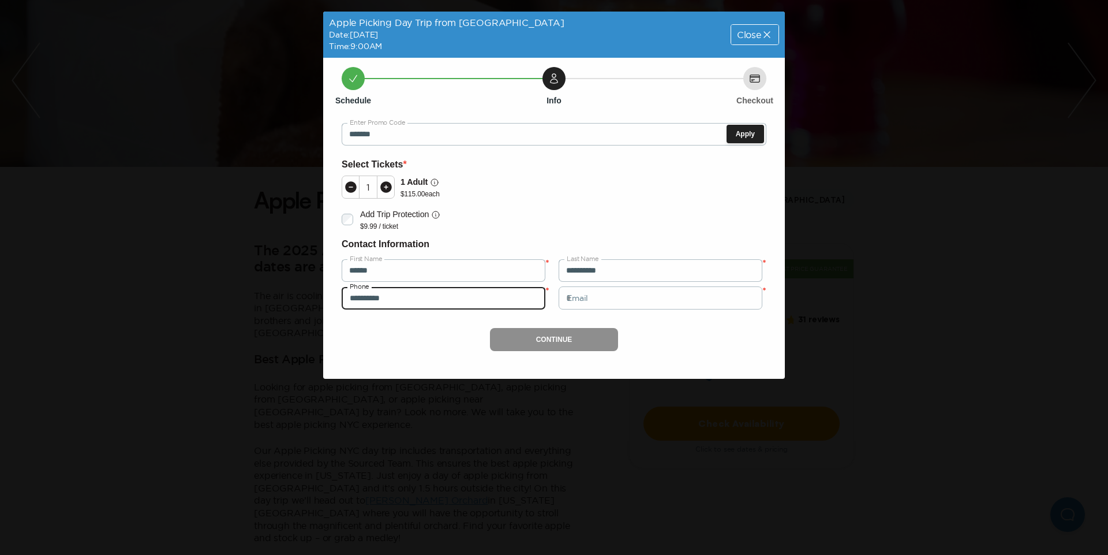
type input "**********"
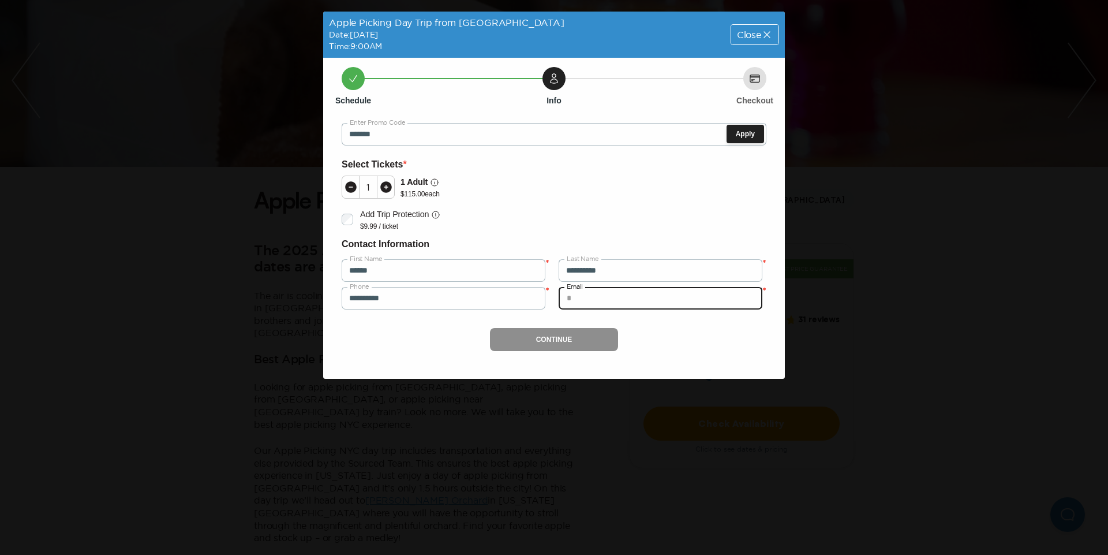
click at [590, 305] on input "email" at bounding box center [661, 297] width 204 height 23
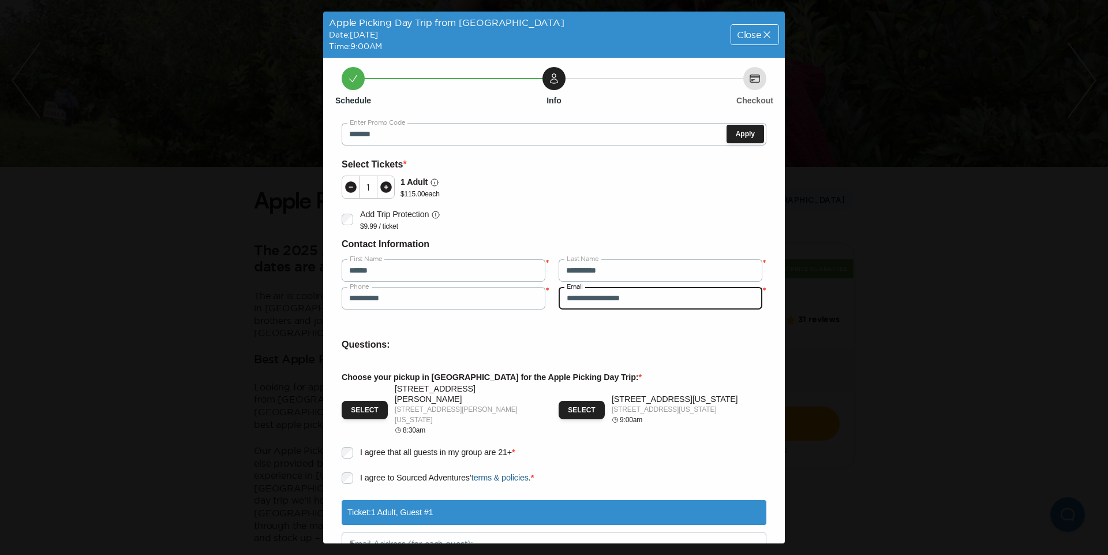
type input "**********"
drag, startPoint x: 613, startPoint y: 387, endPoint x: 621, endPoint y: 391, distance: 9.6
click at [621, 394] on p "[STREET_ADDRESS][US_STATE]" at bounding box center [675, 399] width 126 height 10
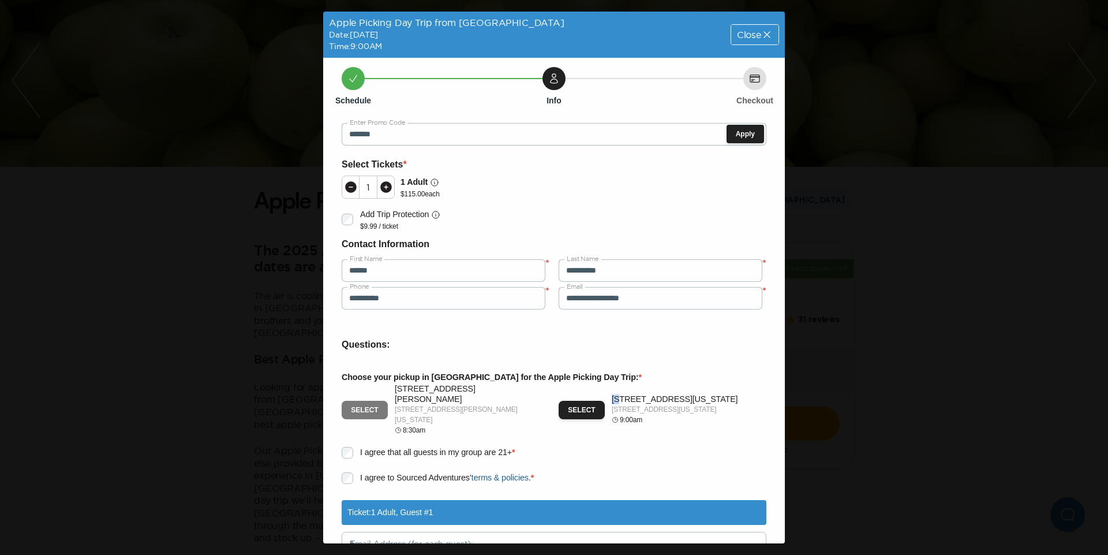
click at [370, 402] on button "Select" at bounding box center [365, 409] width 46 height 18
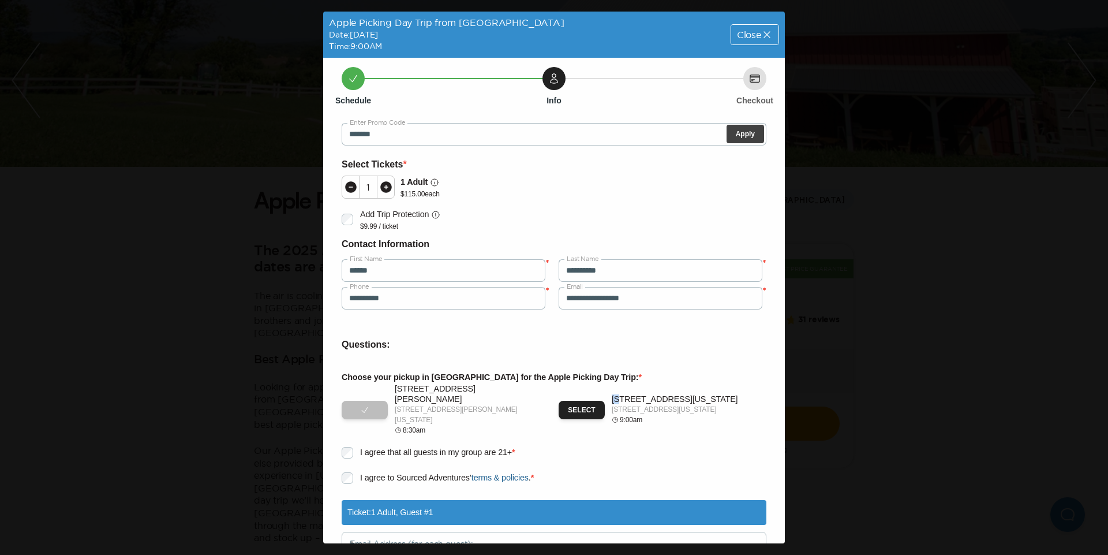
click at [746, 136] on button "Apply" at bounding box center [745, 134] width 38 height 18
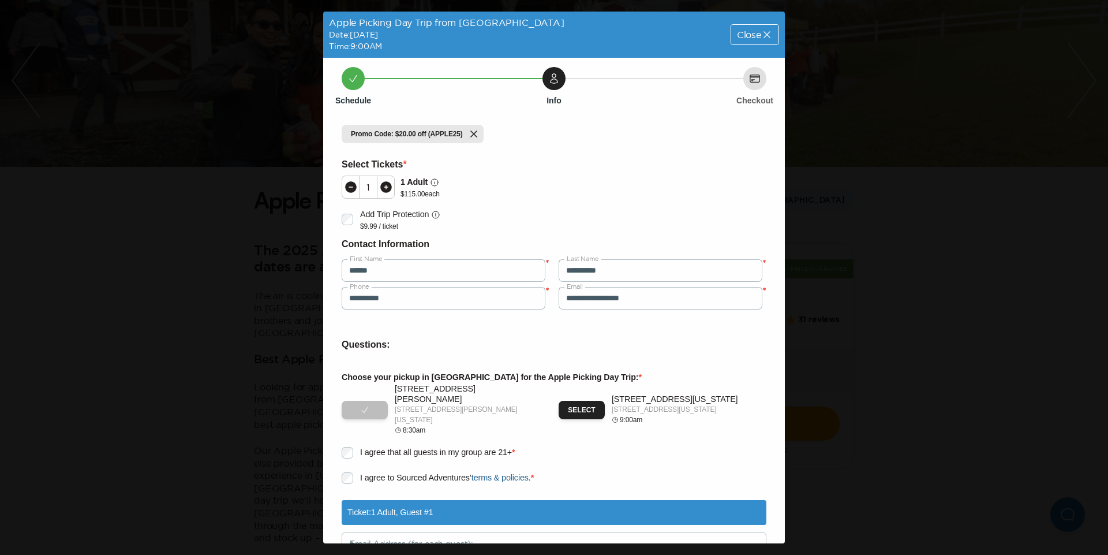
click at [761, 220] on div "Add Trip Protection $9.99 / ticket" at bounding box center [551, 219] width 432 height 25
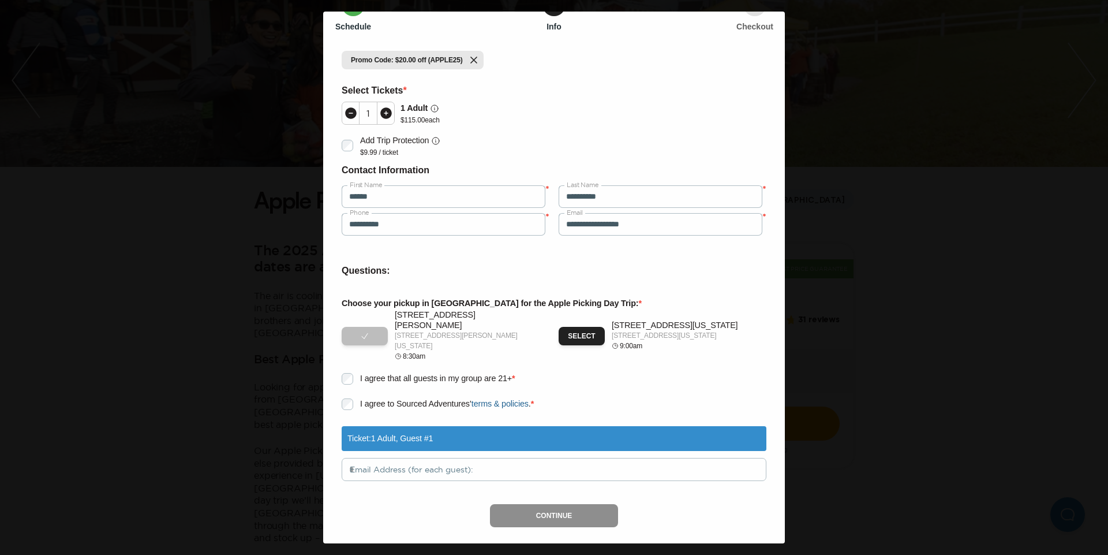
scroll to position [74, 0]
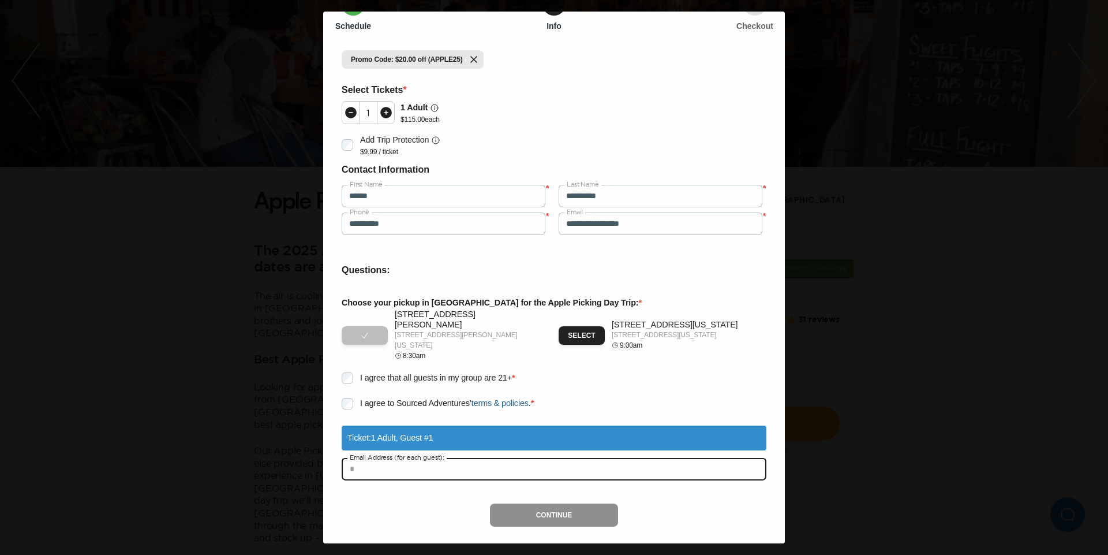
click at [459, 457] on input "text" at bounding box center [554, 468] width 425 height 23
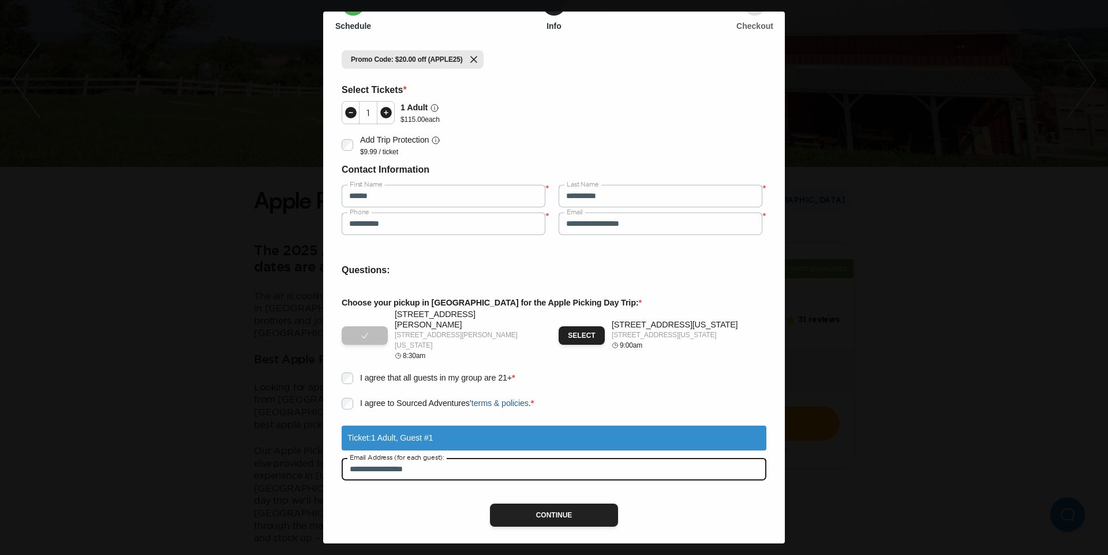
type input "**********"
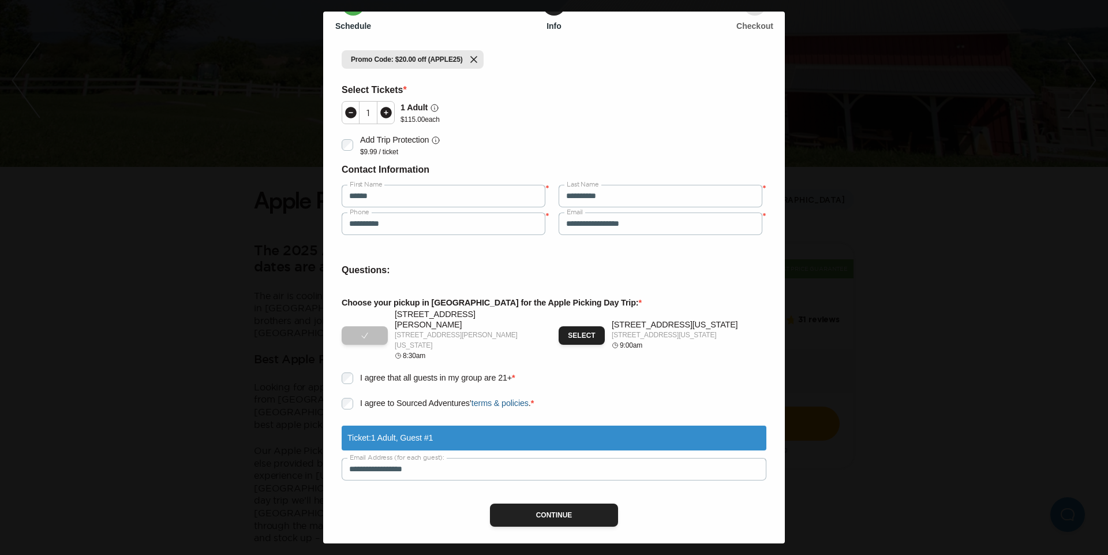
click at [505, 398] on link "terms & policies" at bounding box center [499, 402] width 57 height 9
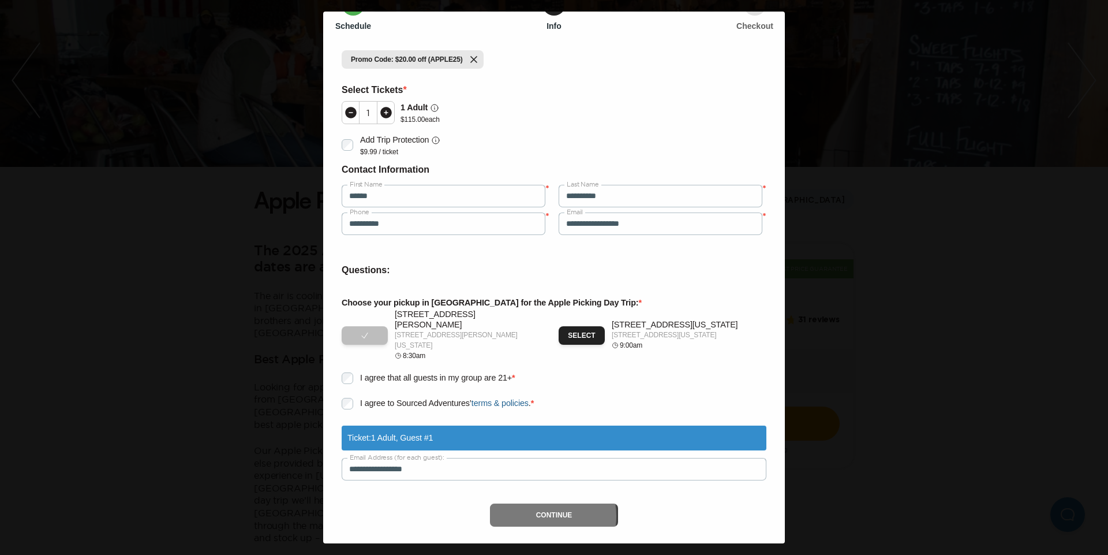
click at [543, 504] on button "Continue" at bounding box center [554, 514] width 129 height 23
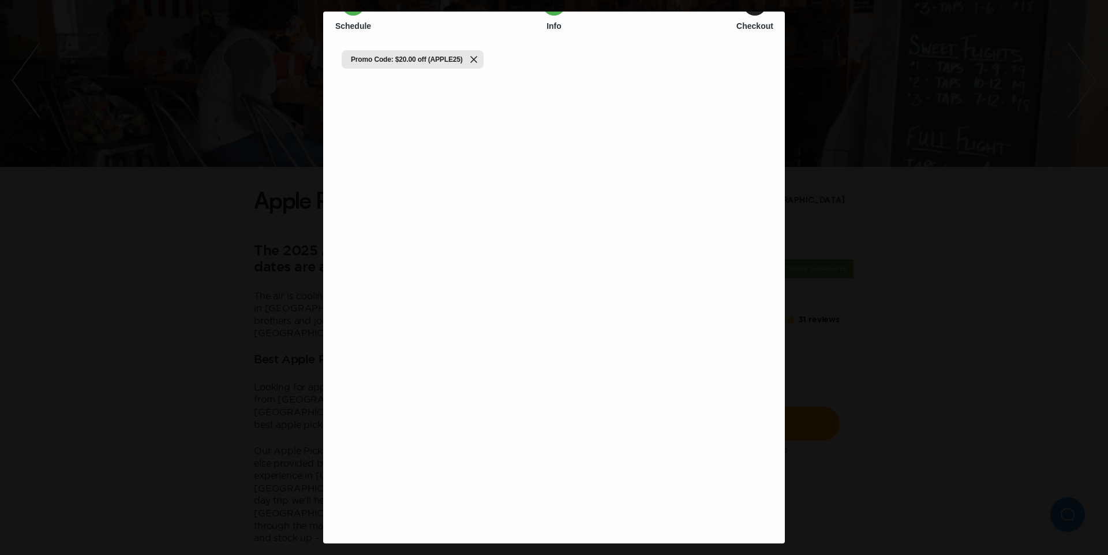
scroll to position [0, 0]
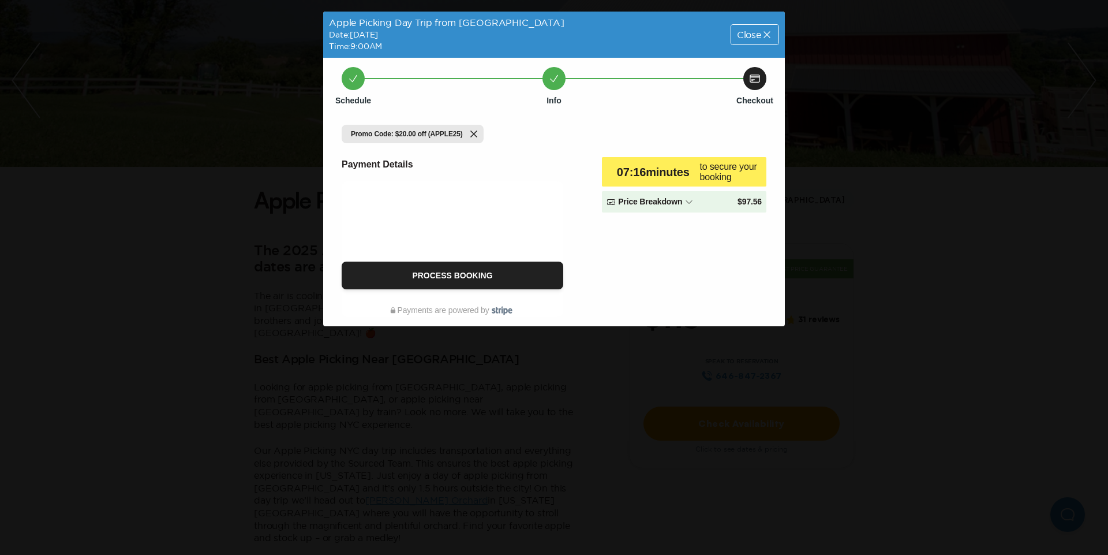
click at [684, 205] on icon at bounding box center [688, 201] width 9 height 9
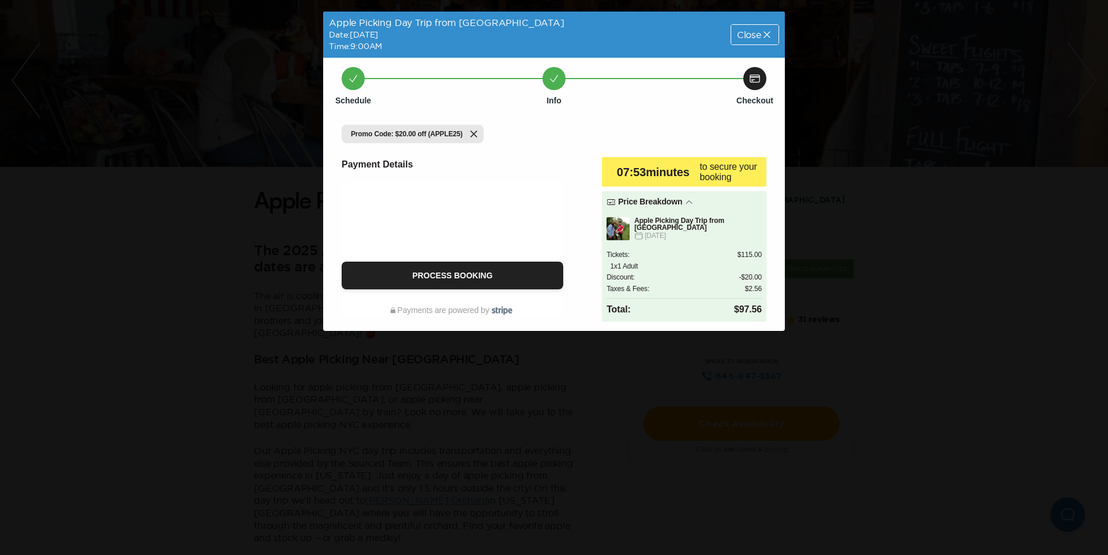
click at [684, 205] on icon at bounding box center [688, 201] width 9 height 9
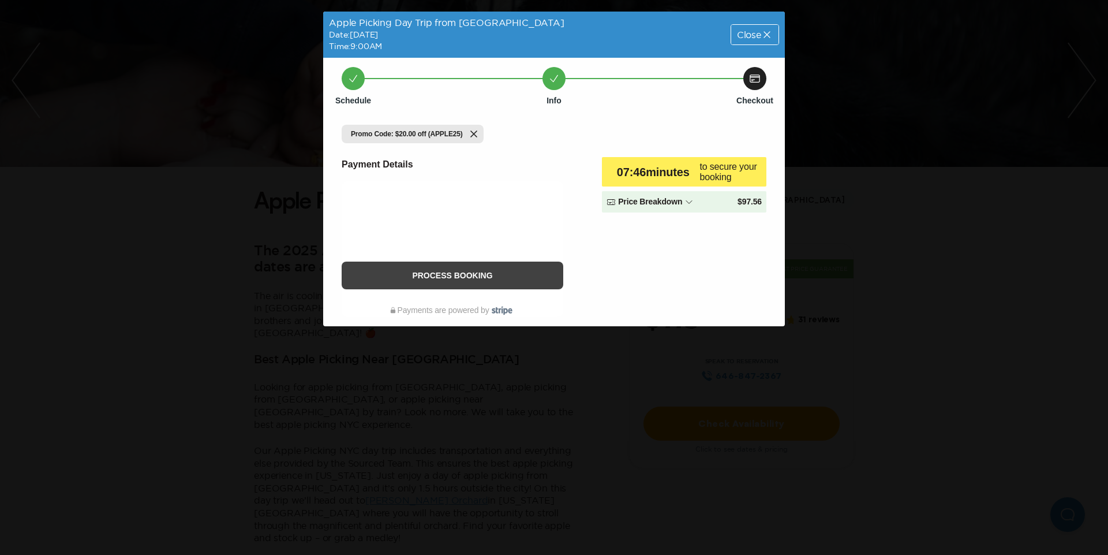
click at [503, 276] on button "Process Booking" at bounding box center [453, 275] width 222 height 28
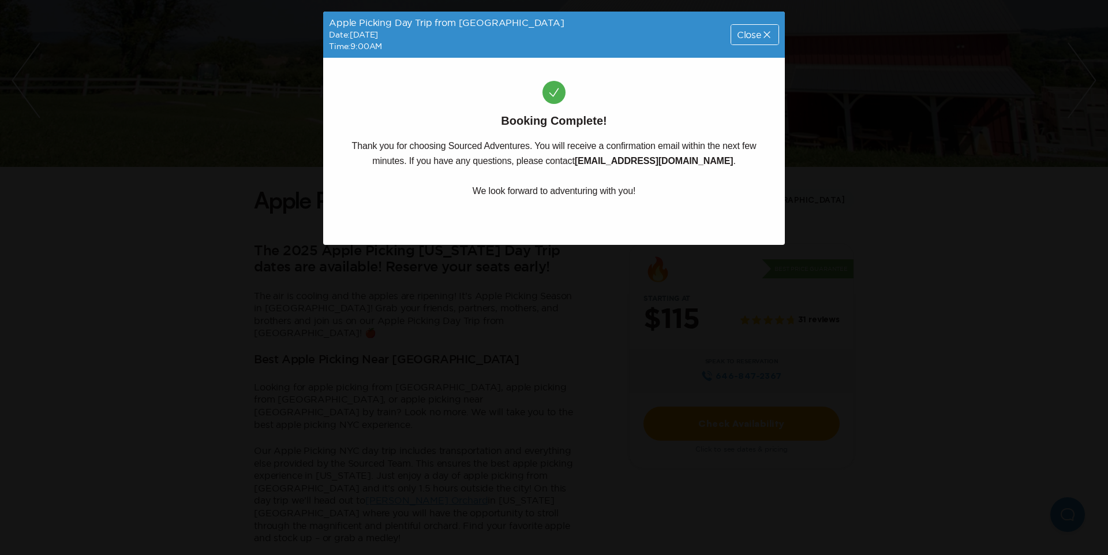
click at [743, 38] on span "Close" at bounding box center [749, 34] width 24 height 9
